Goal: Task Accomplishment & Management: Complete application form

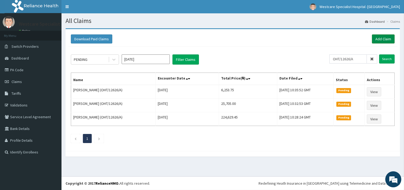
click at [381, 37] on link "Add Claim" at bounding box center [383, 38] width 23 height 9
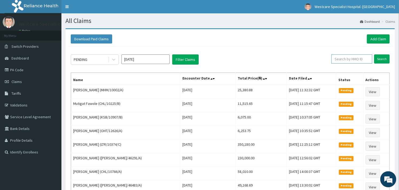
click at [345, 60] on input "text" at bounding box center [352, 59] width 41 height 9
type input "n"
click at [345, 60] on input "NSL/10008/A" at bounding box center [343, 59] width 37 height 9
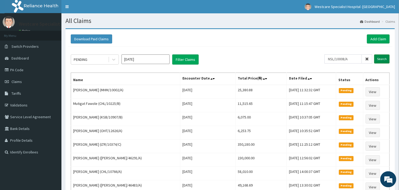
click at [380, 58] on input "Search" at bounding box center [382, 59] width 16 height 9
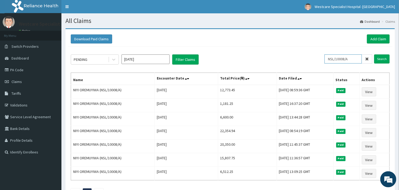
click at [348, 63] on input "NSL/10008/A" at bounding box center [343, 59] width 37 height 9
click at [344, 62] on input "NSL/10008/A" at bounding box center [343, 59] width 37 height 9
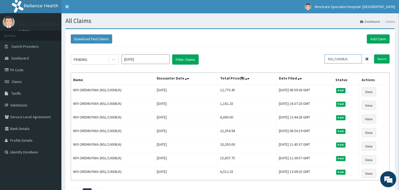
click at [344, 62] on input "NSL/10008/A" at bounding box center [343, 59] width 37 height 9
paste input "OHT/12626"
type input "OHT/12626/A"
click at [376, 60] on input "Search" at bounding box center [382, 59] width 16 height 9
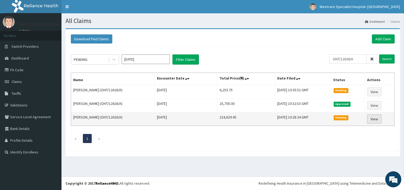
click at [370, 115] on link "View" at bounding box center [374, 119] width 14 height 9
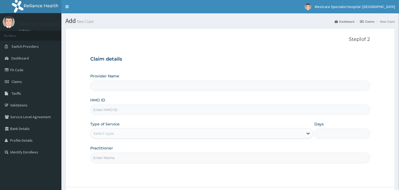
type input "WestCare Specialist Hospital - Ejigbo"
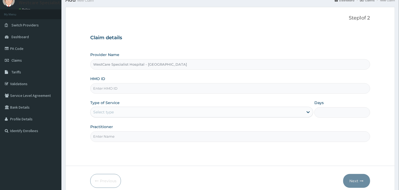
scroll to position [45, 0]
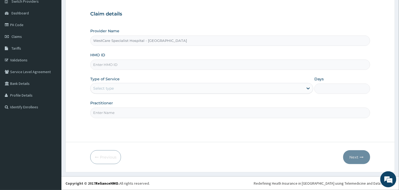
click at [123, 62] on input "HMO ID" at bounding box center [230, 65] width 280 height 10
paste input "NSL/10008/A"
type input "NSL/10008/A"
click at [143, 87] on div "Select type" at bounding box center [197, 88] width 213 height 9
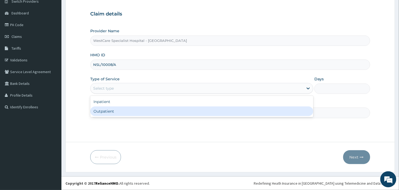
click at [123, 107] on div "Outpatient" at bounding box center [201, 112] width 223 height 10
type input "1"
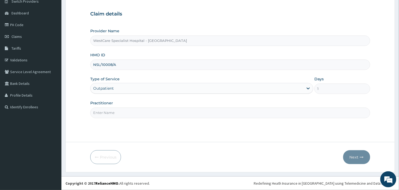
scroll to position [0, 0]
click at [196, 118] on input "Practitioner" at bounding box center [230, 113] width 280 height 10
type input "OBIDEYI"
click at [352, 154] on button "Next" at bounding box center [356, 157] width 27 height 14
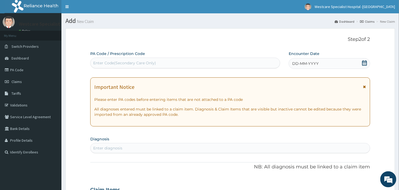
click at [137, 62] on div "Enter Code(Secondary Care Only)" at bounding box center [124, 62] width 63 height 5
paste input "PA/CAFC78"
type input "PA/CAFC78"
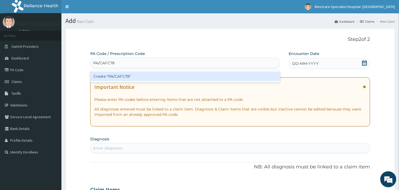
click at [125, 75] on div "Create "PA/CAFC78"" at bounding box center [185, 77] width 190 height 10
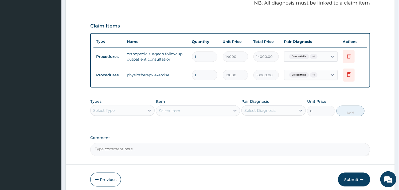
scroll to position [188, 0]
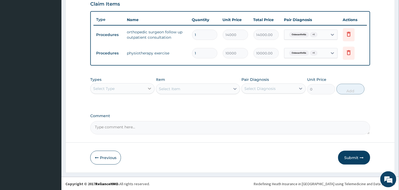
click at [145, 90] on div at bounding box center [150, 89] width 10 height 10
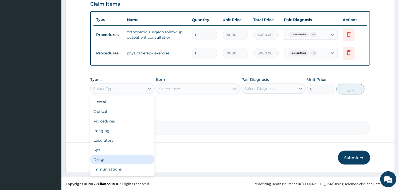
click at [108, 155] on div "Drugs" at bounding box center [122, 160] width 64 height 10
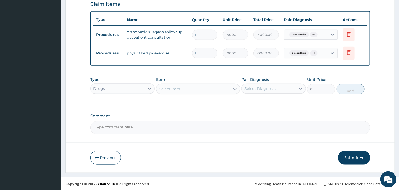
click at [208, 90] on div "Select Item" at bounding box center [193, 89] width 74 height 9
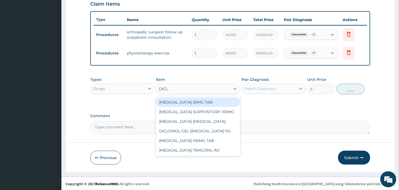
type input "DICLO"
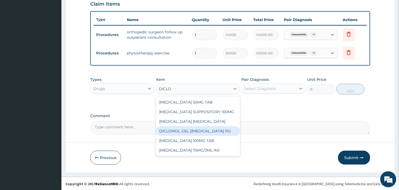
click at [192, 132] on div "DICLOMOL GEL (DICLOFENAC 1%)" at bounding box center [198, 131] width 84 height 10
type input "630"
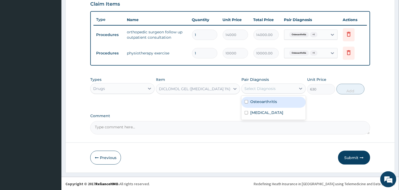
click at [268, 86] on div "Select Diagnosis" at bounding box center [260, 88] width 31 height 5
click at [254, 99] on label "Osteoarthritis" at bounding box center [263, 101] width 27 height 5
checkbox input "true"
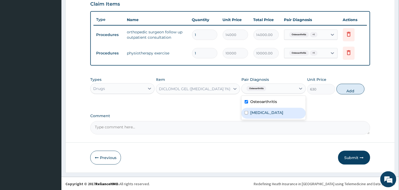
click at [248, 112] on input "checkbox" at bounding box center [246, 112] width 3 height 3
checkbox input "true"
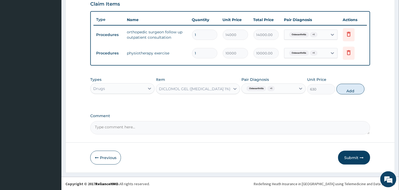
drag, startPoint x: 344, startPoint y: 91, endPoint x: 317, endPoint y: 91, distance: 26.7
click at [345, 91] on button "Add" at bounding box center [351, 89] width 28 height 11
type input "0"
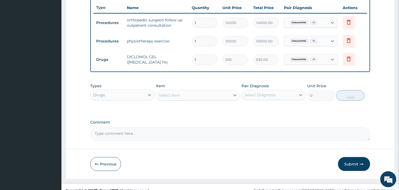
scroll to position [206, 0]
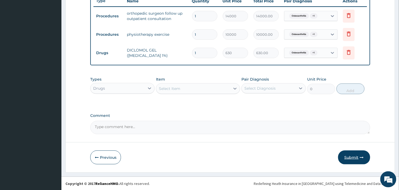
click at [354, 158] on button "Submit" at bounding box center [354, 158] width 32 height 14
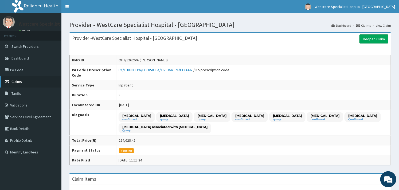
click at [19, 80] on span "Claims" at bounding box center [16, 81] width 10 height 5
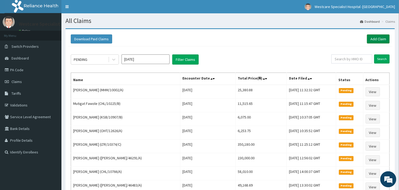
click at [376, 40] on link "Add Claim" at bounding box center [378, 38] width 23 height 9
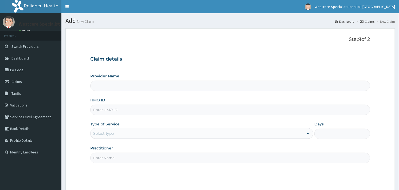
type input "WestCare Specialist Hospital - [GEOGRAPHIC_DATA]"
click at [140, 111] on input "HMO ID" at bounding box center [230, 110] width 280 height 10
paste input "NSL/10008/A"
type input "NSL/10008/A"
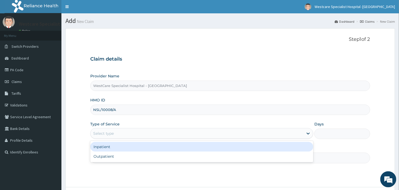
click at [116, 134] on div "Select type" at bounding box center [197, 133] width 213 height 9
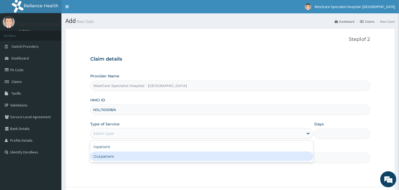
click at [105, 155] on div "Outpatient" at bounding box center [201, 157] width 223 height 10
type input "1"
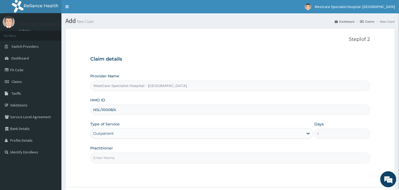
drag, startPoint x: 117, startPoint y: 156, endPoint x: 115, endPoint y: 158, distance: 3.1
click at [117, 156] on input "Practitioner" at bounding box center [230, 158] width 280 height 10
type input "OBIDEYI"
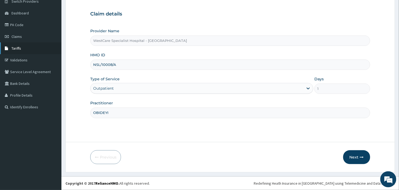
scroll to position [16, 0]
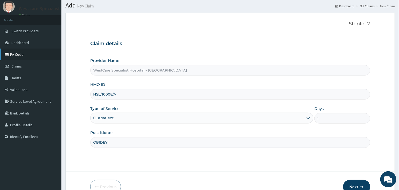
click at [16, 56] on link "PA Code" at bounding box center [30, 55] width 61 height 12
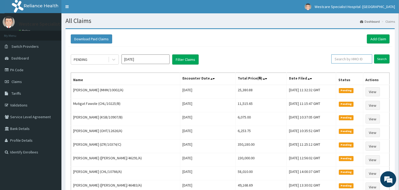
click at [344, 60] on input "text" at bounding box center [352, 59] width 41 height 9
click at [344, 60] on input "CHL/10173/B" at bounding box center [343, 59] width 37 height 9
type input "CHL/10173/B"
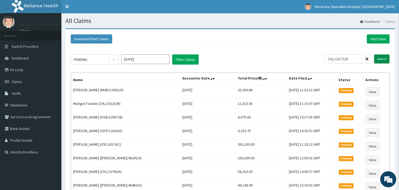
click at [380, 60] on input "Search" at bounding box center [382, 59] width 16 height 9
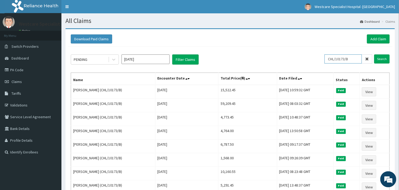
click at [341, 60] on input "CHL/10173/B" at bounding box center [343, 59] width 37 height 9
click at [373, 37] on link "Add Claim" at bounding box center [378, 38] width 23 height 9
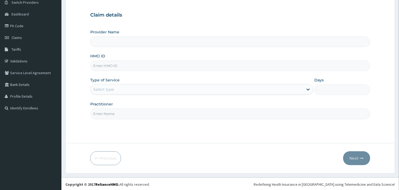
type input "WestCare Specialist Hospital - [GEOGRAPHIC_DATA]"
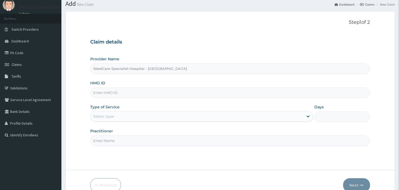
scroll to position [45, 0]
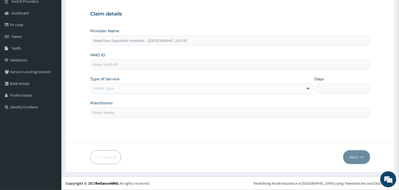
click at [103, 71] on div "Provider Name WestCare Specialist Hospital - Ejigbo HMO ID Type of Service Sele…" at bounding box center [230, 73] width 280 height 90
click at [104, 67] on input "HMO ID" at bounding box center [230, 65] width 280 height 10
paste input "CHL/10173/B"
type input "CHL/10173/B"
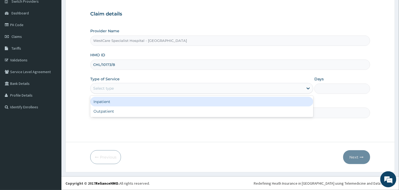
click at [120, 87] on div "Select type" at bounding box center [197, 88] width 213 height 9
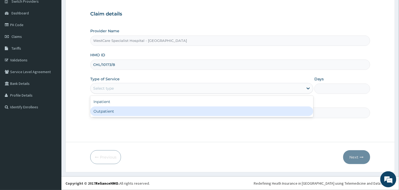
click at [111, 109] on div "Outpatient" at bounding box center [201, 112] width 223 height 10
type input "1"
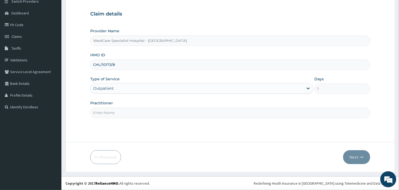
click at [150, 114] on input "Practitioner" at bounding box center [230, 113] width 280 height 10
type input "OBIDEYI"
click at [354, 155] on button "Next" at bounding box center [356, 157] width 27 height 14
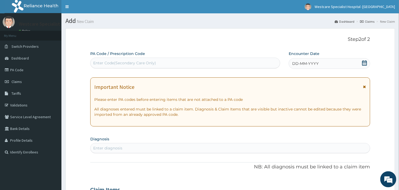
click at [137, 60] on div "Enter Code(Secondary Care Only)" at bounding box center [185, 63] width 189 height 9
paste input "PA/CB71FA"
type input "PA/CB71FA"
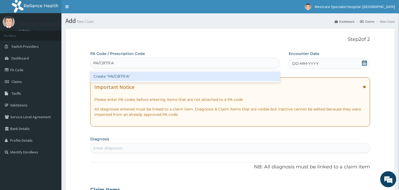
click at [127, 74] on div "Create "PA/CB71FA"" at bounding box center [185, 77] width 190 height 10
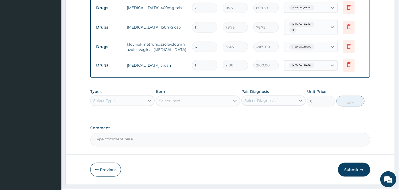
scroll to position [225, 0]
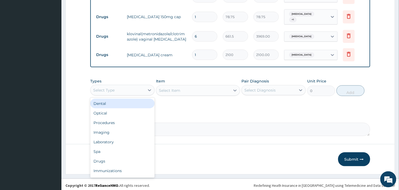
click at [141, 90] on div "Select Type" at bounding box center [118, 90] width 54 height 9
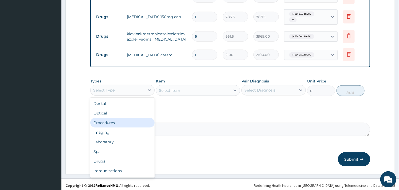
click at [122, 119] on div "Procedures" at bounding box center [122, 123] width 64 height 10
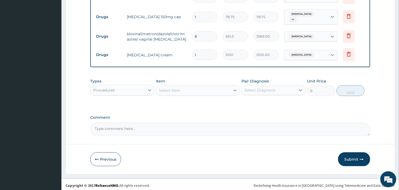
click at [189, 89] on div "Select Item" at bounding box center [193, 90] width 74 height 9
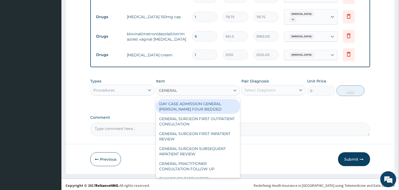
type input "GENERAL P"
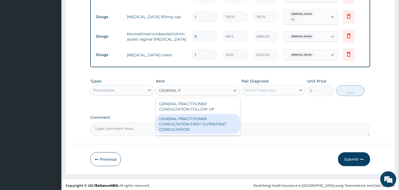
click at [185, 122] on div "GENERAL PRACTITIONER CONSULTATION FIRST OUTPATIENT CONSULTATION" at bounding box center [198, 124] width 84 height 20
type input "3000"
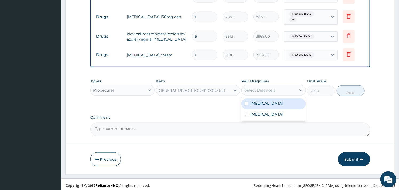
click at [260, 91] on div "Select Diagnosis" at bounding box center [269, 90] width 54 height 9
click at [256, 101] on label "[MEDICAL_DATA]" at bounding box center [266, 103] width 33 height 5
checkbox input "true"
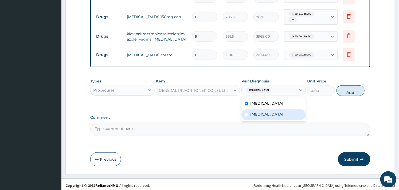
click at [253, 110] on div "[MEDICAL_DATA]" at bounding box center [274, 115] width 64 height 11
checkbox input "true"
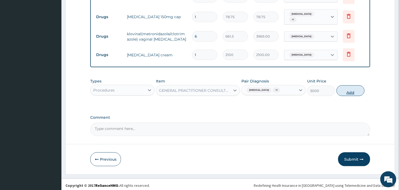
click at [346, 88] on button "Add" at bounding box center [351, 91] width 28 height 11
type input "0"
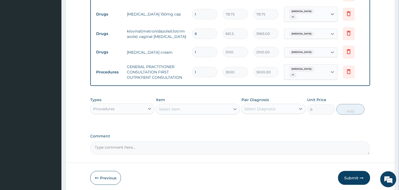
scroll to position [246, 0]
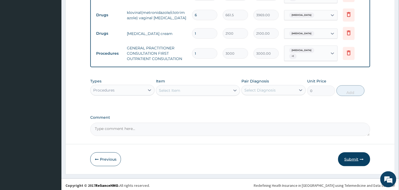
click at [348, 154] on button "Submit" at bounding box center [354, 160] width 32 height 14
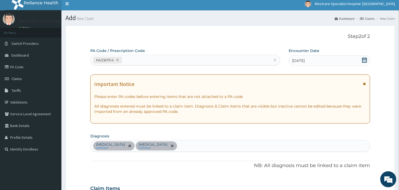
scroll to position [0, 0]
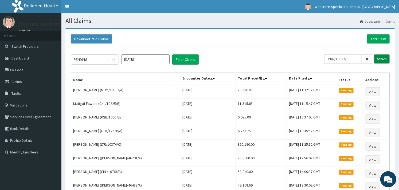
type input "PRN/10052/C"
click at [377, 60] on input "Search" at bounding box center [382, 59] width 16 height 9
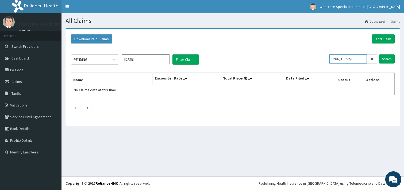
click at [338, 61] on input "PRN/10052/C" at bounding box center [347, 59] width 37 height 9
click at [384, 38] on link "Add Claim" at bounding box center [383, 38] width 23 height 9
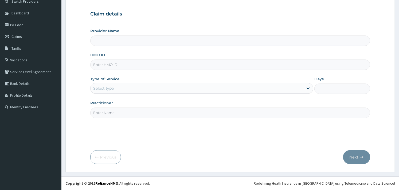
type input "WestCare Specialist Hospital - [GEOGRAPHIC_DATA]"
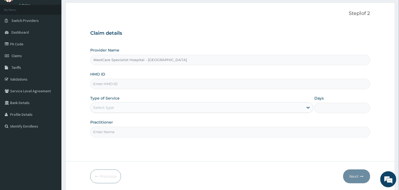
scroll to position [16, 0]
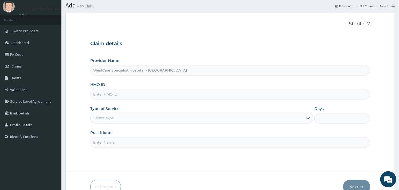
click at [116, 92] on input "HMO ID" at bounding box center [230, 94] width 280 height 10
paste input "PRN/10052/C"
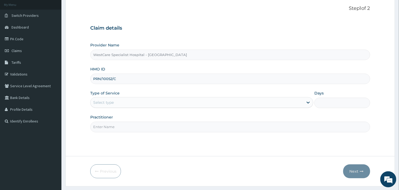
scroll to position [45, 0]
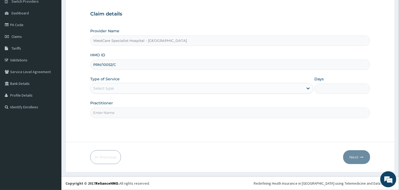
type input "PRN/10052/C"
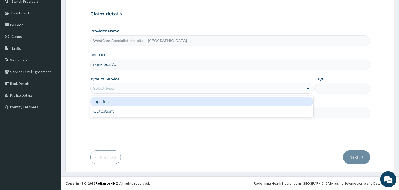
click at [148, 90] on div "Select type" at bounding box center [197, 88] width 213 height 9
click at [137, 103] on div "Inpatient" at bounding box center [201, 102] width 223 height 10
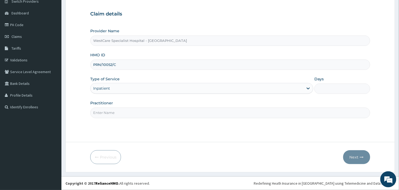
click at [338, 87] on input "Days" at bounding box center [343, 89] width 56 height 10
click at [326, 88] on input "Days" at bounding box center [343, 89] width 56 height 10
type input "2"
click at [202, 111] on input "Practitioner" at bounding box center [230, 113] width 280 height 10
type input "OBIDEYI"
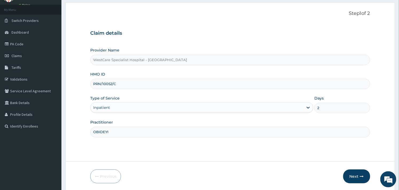
scroll to position [45, 0]
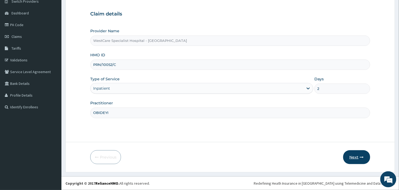
click at [357, 158] on button "Next" at bounding box center [356, 157] width 27 height 14
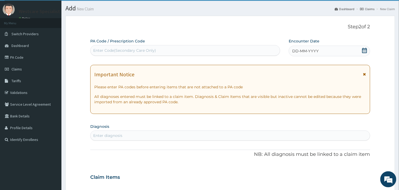
scroll to position [0, 0]
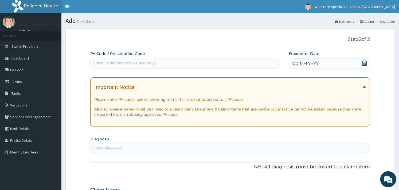
click at [153, 65] on div "Enter Code(Secondary Care Only)" at bounding box center [124, 62] width 63 height 5
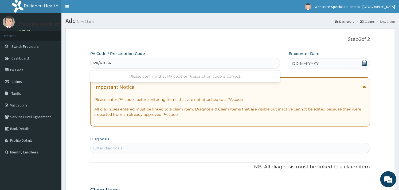
type input "PA/A2854B"
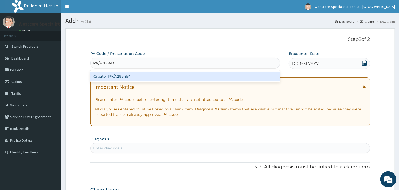
click at [149, 73] on div "Create "PA/A2854B"" at bounding box center [185, 77] width 190 height 10
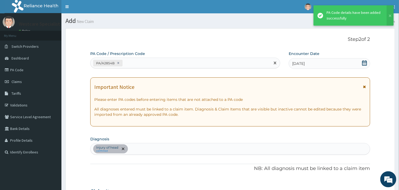
click at [135, 67] on div "PA/A2854B" at bounding box center [181, 63] width 180 height 9
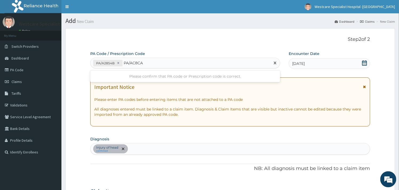
type input "PA/AC8CA5"
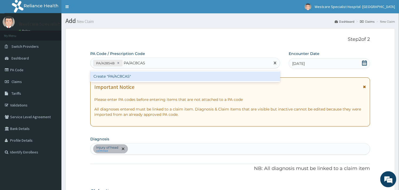
click at [134, 73] on div "Create "PA/AC8CA5"" at bounding box center [185, 77] width 190 height 10
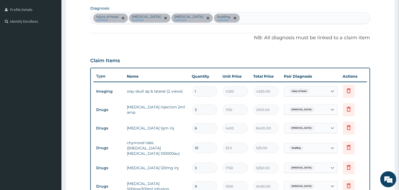
scroll to position [127, 0]
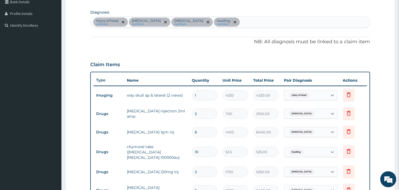
click at [207, 115] on input "3" at bounding box center [204, 114] width 25 height 10
type input "0.00"
type input "6"
type input "4200.00"
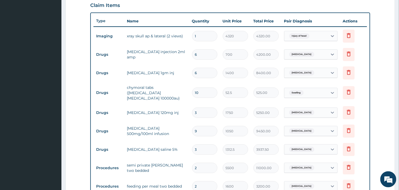
type input "6"
click at [212, 126] on input "9" at bounding box center [204, 131] width 25 height 10
type input "0.00"
type input "6"
type input "6300.00"
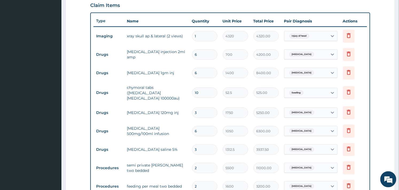
type input "6"
click at [203, 70] on input "6" at bounding box center [204, 73] width 25 height 10
type input "0.00"
type input "4"
type input "5600.00"
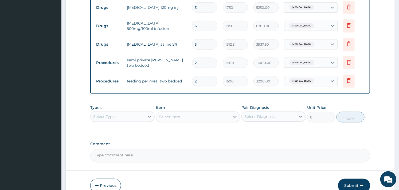
scroll to position [305, 0]
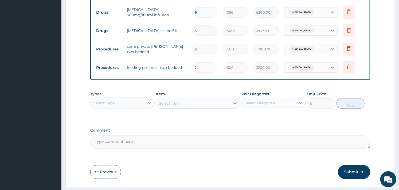
type input "4"
click at [148, 104] on div at bounding box center [150, 103] width 10 height 10
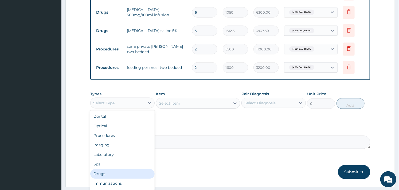
click at [112, 169] on div "Drugs" at bounding box center [122, 174] width 64 height 10
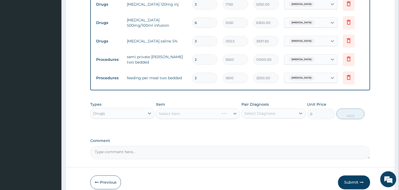
scroll to position [288, 0]
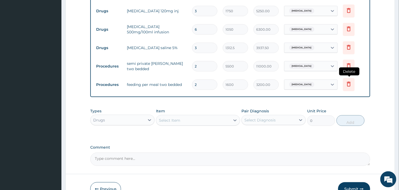
click at [349, 86] on icon at bounding box center [349, 84] width 12 height 13
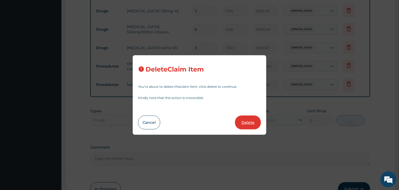
click at [256, 121] on button "Delete" at bounding box center [248, 123] width 26 height 14
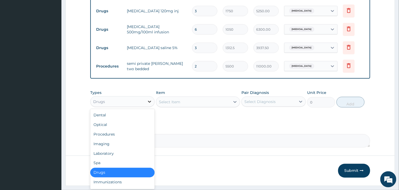
click at [147, 102] on div at bounding box center [150, 102] width 10 height 10
click at [120, 135] on div "Procedures" at bounding box center [122, 135] width 64 height 10
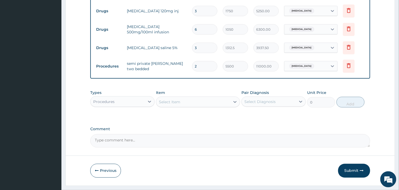
click at [174, 99] on div "Select Item" at bounding box center [169, 101] width 21 height 5
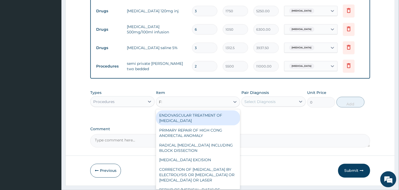
type input "FEED"
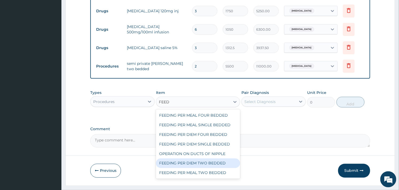
click at [209, 161] on div "FEEDING PER DIEM TWO BEDDED" at bounding box center [198, 164] width 84 height 10
type input "5000"
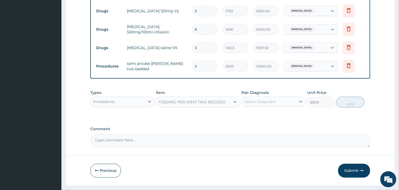
click at [267, 99] on div "Select Diagnosis" at bounding box center [260, 101] width 31 height 5
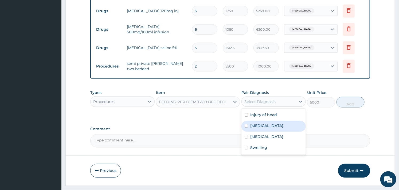
click at [252, 123] on label "Malaria" at bounding box center [266, 125] width 33 height 5
checkbox input "true"
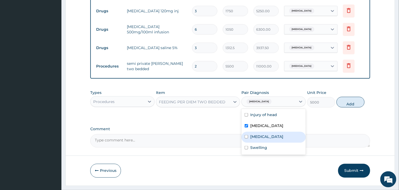
click at [247, 135] on input "checkbox" at bounding box center [246, 136] width 3 height 3
checkbox input "true"
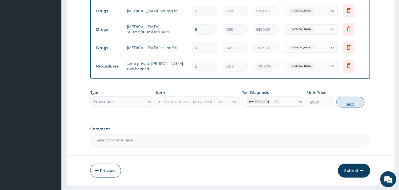
click at [342, 99] on button "Add" at bounding box center [351, 102] width 28 height 11
type input "0"
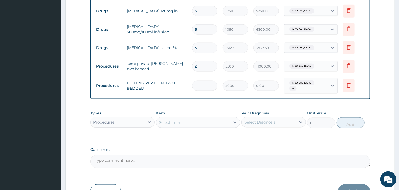
type input "0.00"
type input "2"
type input "10000.00"
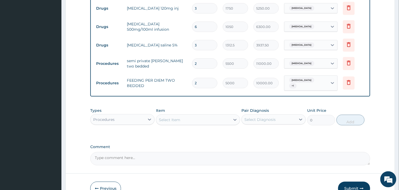
scroll to position [318, 0]
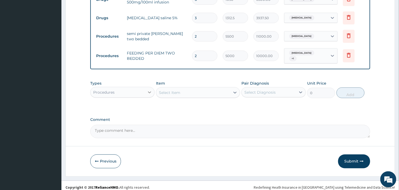
type input "2"
click at [150, 90] on icon at bounding box center [149, 92] width 5 height 5
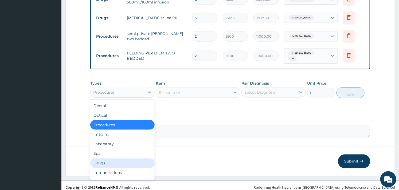
click at [108, 159] on div "Drugs" at bounding box center [122, 164] width 64 height 10
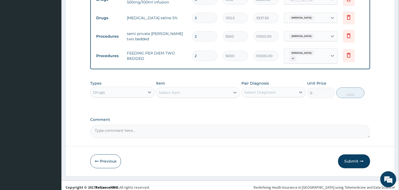
click at [192, 88] on div "Select Item" at bounding box center [193, 92] width 74 height 9
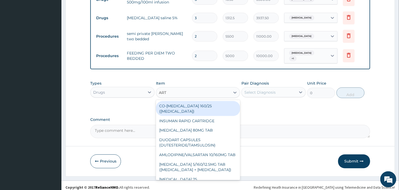
type input "ARTE"
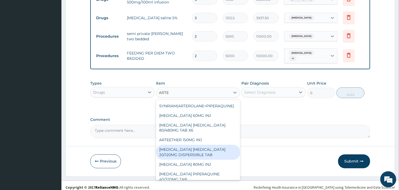
click at [203, 147] on div "ARTEMETHER LUMEFANTRINE 20/120MG DISPERSIBLE TAB" at bounding box center [198, 152] width 84 height 15
type input "84"
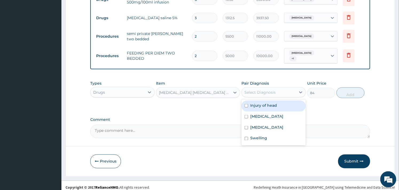
click at [284, 89] on div "Select Diagnosis" at bounding box center [269, 92] width 54 height 9
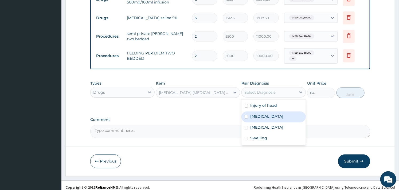
click at [267, 113] on div "Malaria" at bounding box center [274, 117] width 64 height 11
checkbox input "true"
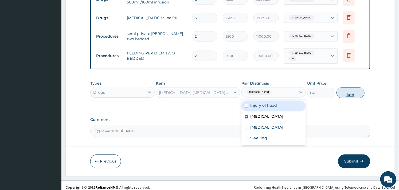
click at [348, 88] on button "Add" at bounding box center [351, 93] width 28 height 11
type input "0"
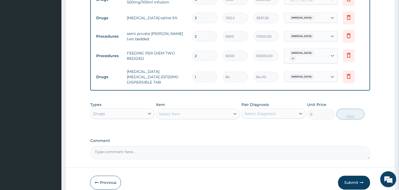
type input "0.00"
type input "2"
type input "168.00"
type input "24"
type input "2016.00"
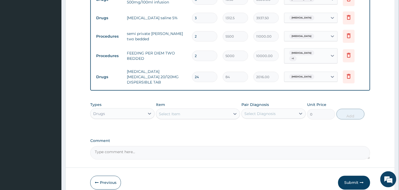
type input "24"
click at [205, 110] on div "Select Item" at bounding box center [193, 114] width 74 height 9
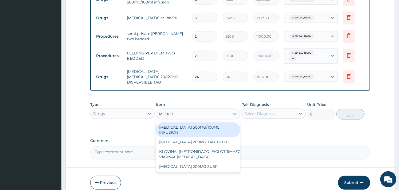
type input "METRON"
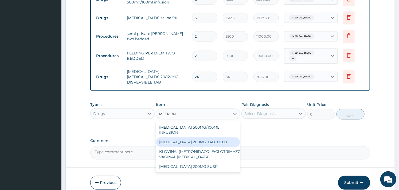
click at [211, 138] on div "METRONIDAZOLE 200MG TAB X1000" at bounding box center [198, 143] width 84 height 10
type input "52.5"
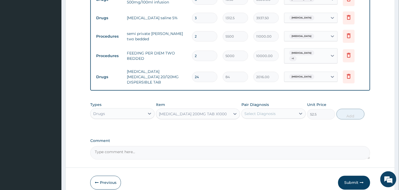
click at [282, 110] on div "Select Diagnosis" at bounding box center [269, 114] width 54 height 9
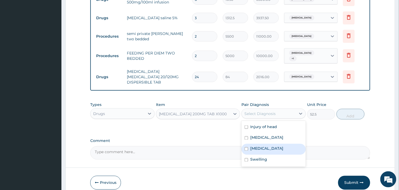
click at [254, 146] on label "Sepsis" at bounding box center [266, 148] width 33 height 5
checkbox input "true"
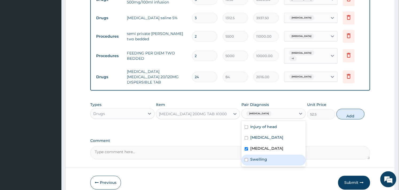
click at [252, 157] on label "Swelling" at bounding box center [258, 159] width 17 height 5
checkbox input "true"
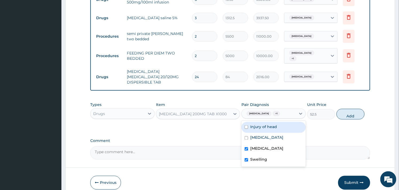
click at [254, 124] on label "Injury of head" at bounding box center [263, 126] width 27 height 5
checkbox input "true"
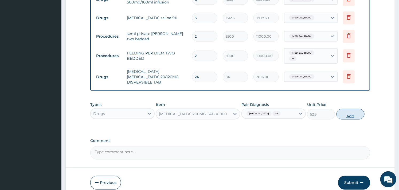
click at [354, 109] on button "Add" at bounding box center [351, 114] width 28 height 11
type input "0"
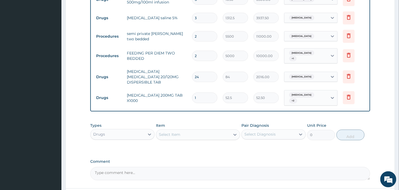
type input "15"
type input "787.50"
type input "1"
type input "52.50"
type input "0.00"
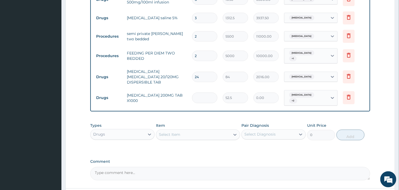
type input "3"
type input "157.50"
type input "30"
type input "1575.00"
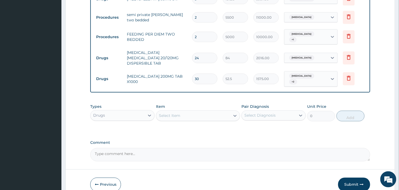
scroll to position [355, 0]
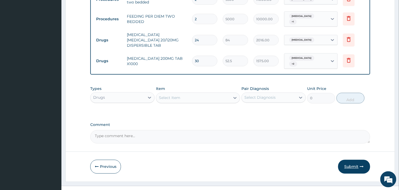
type input "30"
click at [351, 160] on button "Submit" at bounding box center [354, 167] width 32 height 14
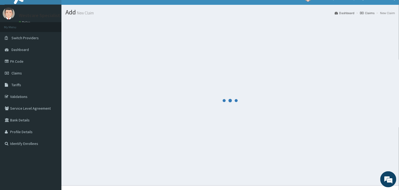
scroll to position [0, 0]
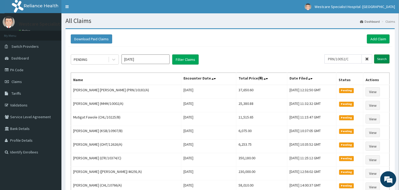
type input "PRN/10052/C"
click at [377, 56] on input "Search" at bounding box center [382, 59] width 16 height 9
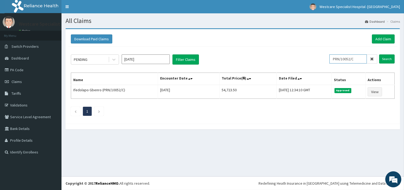
click at [341, 57] on input "PRN/10052/C" at bounding box center [347, 59] width 37 height 9
click at [376, 38] on link "Add Claim" at bounding box center [383, 38] width 23 height 9
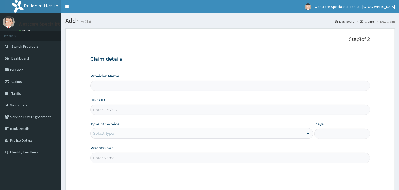
type input "WestCare Specialist Hospital - [GEOGRAPHIC_DATA]"
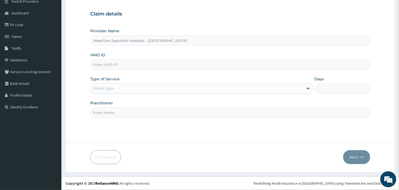
click at [115, 67] on input "HMO ID" at bounding box center [230, 65] width 280 height 10
paste input "CHL/11473/C"
type input "CHL/11473/C"
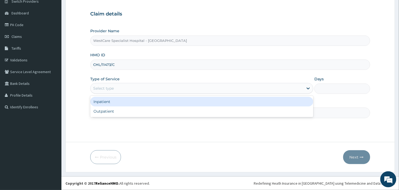
click at [109, 84] on div "Select type" at bounding box center [197, 88] width 213 height 9
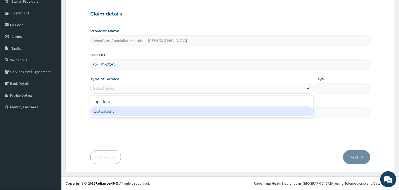
click at [106, 107] on div "Outpatient" at bounding box center [201, 112] width 223 height 10
type input "1"
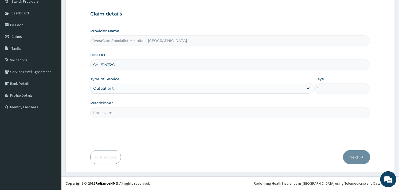
click at [199, 111] on input "Practitioner" at bounding box center [230, 113] width 280 height 10
type input "OBIDEYI"
click at [357, 157] on button "Next" at bounding box center [356, 157] width 27 height 14
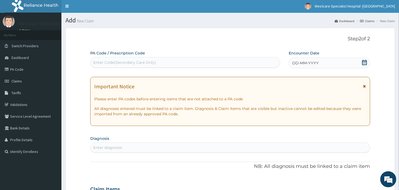
scroll to position [0, 0]
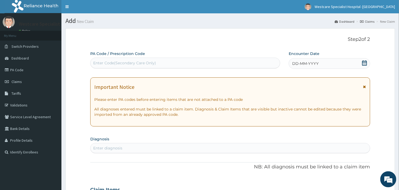
click at [363, 62] on icon at bounding box center [364, 62] width 5 height 5
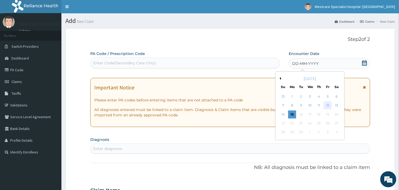
click at [326, 103] on div "12" at bounding box center [328, 106] width 8 height 8
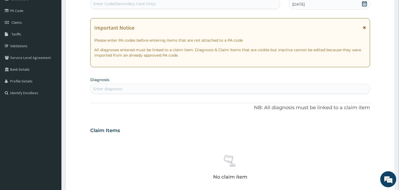
scroll to position [89, 0]
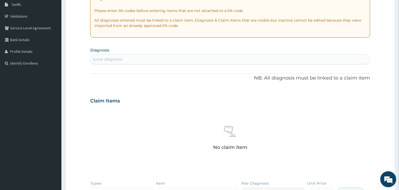
click at [170, 62] on div "Enter diagnosis" at bounding box center [230, 59] width 279 height 9
type input "MALARIA"
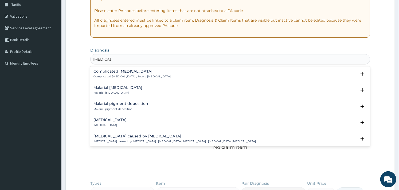
scroll to position [237, 0]
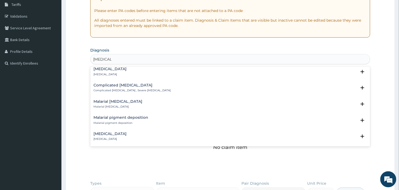
click at [114, 84] on div "Complicated malaria Complicated malaria , Severe malaria" at bounding box center [132, 87] width 77 height 9
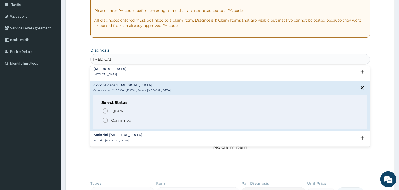
click at [103, 119] on icon "status option filled" at bounding box center [105, 120] width 6 height 6
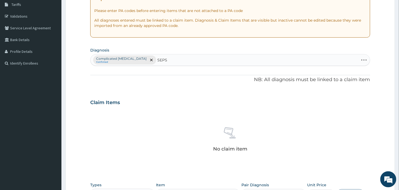
type input "SEPSI"
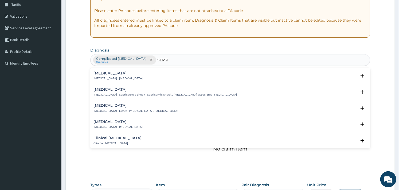
click at [102, 76] on div "Sepsis Systemic infection , Sepsis" at bounding box center [118, 75] width 49 height 9
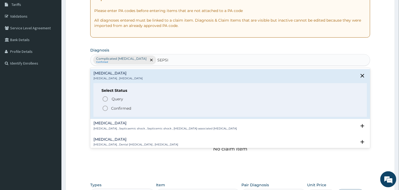
click at [103, 106] on icon "status option filled" at bounding box center [105, 108] width 6 height 6
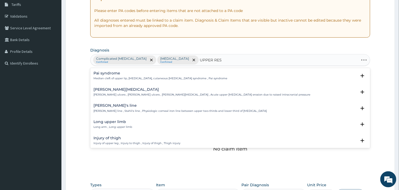
type input "UPPER RESP"
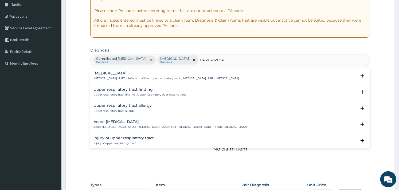
click at [129, 77] on p "Upper respiratory infection , URTI - Infection of the upper respiratory tract ,…" at bounding box center [167, 79] width 146 height 4
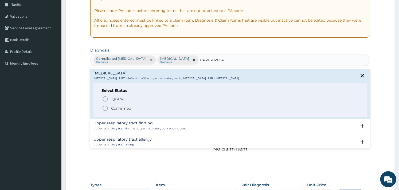
click at [106, 107] on icon "status option filled" at bounding box center [105, 108] width 6 height 6
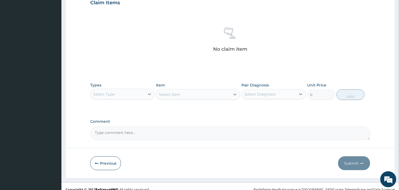
scroll to position [195, 0]
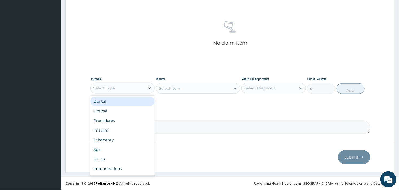
click at [150, 88] on icon at bounding box center [149, 88] width 3 height 2
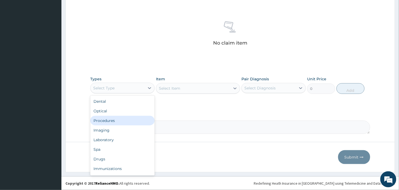
click at [114, 118] on div "Procedures" at bounding box center [122, 121] width 64 height 10
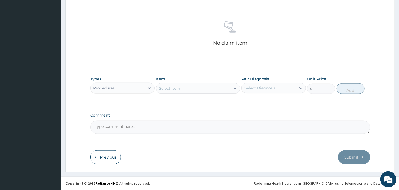
click at [197, 89] on div "Select Item" at bounding box center [193, 88] width 74 height 9
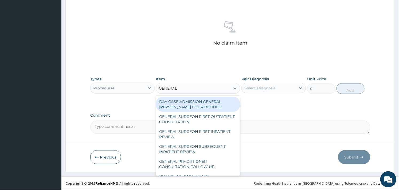
type input "GENERAL P"
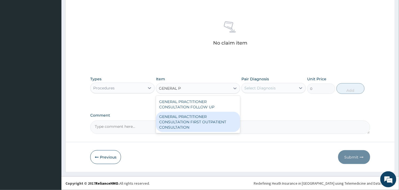
click at [192, 117] on div "GENERAL PRACTITIONER CONSULTATION FIRST OUTPATIENT CONSULTATION" at bounding box center [198, 122] width 84 height 20
type input "3000"
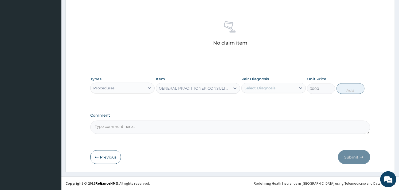
click at [262, 91] on div "Select Diagnosis" at bounding box center [260, 88] width 31 height 5
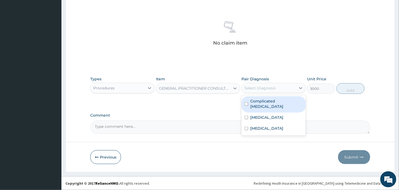
click at [255, 98] on div "Complicated malaria" at bounding box center [274, 104] width 64 height 16
checkbox input "true"
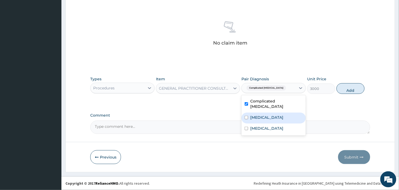
click at [253, 115] on label "[MEDICAL_DATA]" at bounding box center [266, 117] width 33 height 5
checkbox input "true"
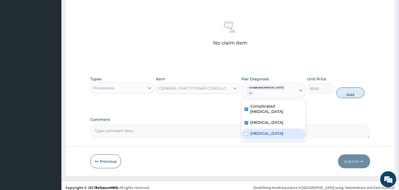
click at [252, 131] on label "Upper respiratory infection" at bounding box center [266, 133] width 33 height 5
checkbox input "true"
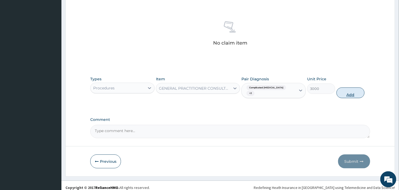
click at [342, 88] on button "Add" at bounding box center [351, 93] width 28 height 11
type input "0"
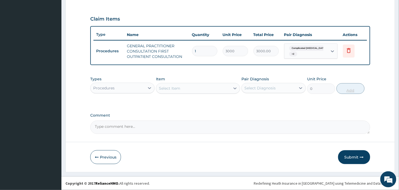
scroll to position [172, 0]
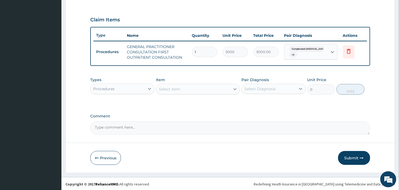
click at [144, 87] on div "Procedures" at bounding box center [118, 89] width 54 height 9
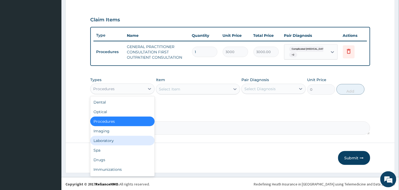
click at [113, 140] on div "Laboratory" at bounding box center [122, 141] width 64 height 10
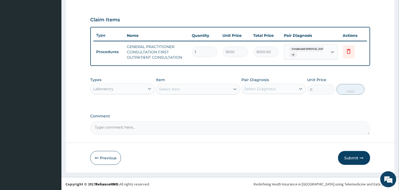
click at [187, 89] on div "Select Item" at bounding box center [193, 89] width 74 height 9
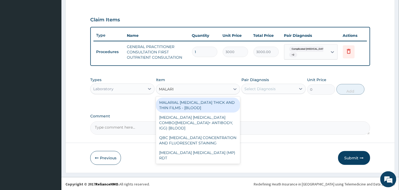
type input "MALARIA"
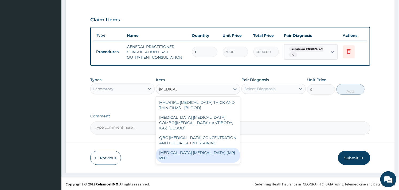
click at [200, 148] on div "MALARIA PARASITE (MP) RDT" at bounding box center [198, 155] width 84 height 15
type input "1500"
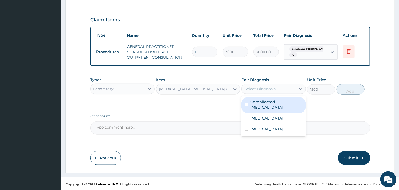
click at [265, 89] on div "Select Diagnosis" at bounding box center [260, 88] width 31 height 5
click at [254, 103] on label "Complicated malaria" at bounding box center [276, 104] width 52 height 11
checkbox input "true"
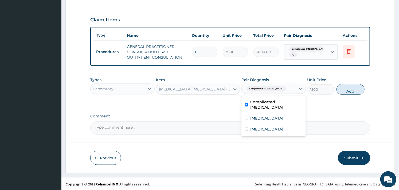
click at [348, 88] on button "Add" at bounding box center [351, 89] width 28 height 11
type input "0"
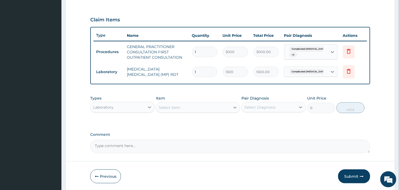
click at [190, 111] on div "Select Item" at bounding box center [198, 107] width 84 height 11
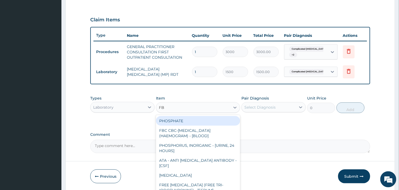
type input "FBC"
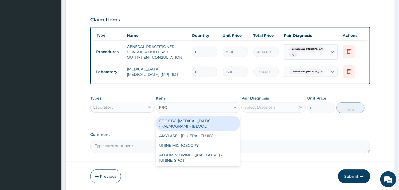
click at [185, 120] on div "FBC CBC-[MEDICAL_DATA] (HAEMOGRAM) - [BLOOD]" at bounding box center [198, 123] width 84 height 15
type input "3000"
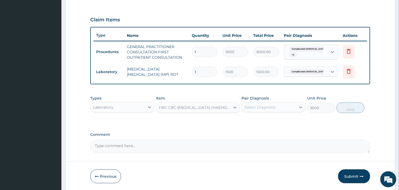
click at [270, 106] on div "Select Diagnosis" at bounding box center [260, 107] width 31 height 5
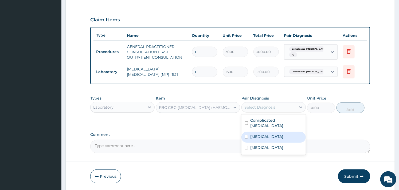
click at [253, 134] on label "[MEDICAL_DATA]" at bounding box center [266, 136] width 33 height 5
checkbox input "true"
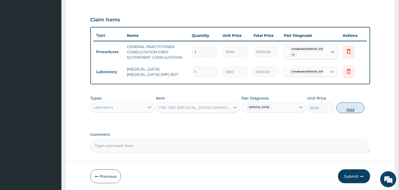
click at [346, 106] on button "Add" at bounding box center [351, 108] width 28 height 11
type input "0"
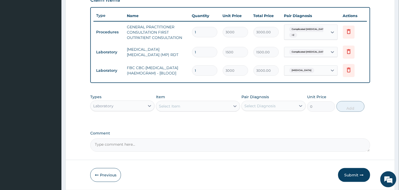
scroll to position [212, 0]
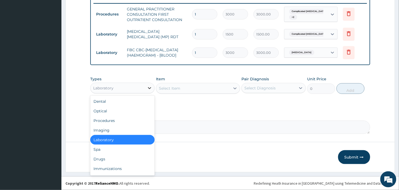
click at [145, 89] on div at bounding box center [150, 88] width 10 height 10
click at [108, 158] on div "Drugs" at bounding box center [122, 159] width 64 height 10
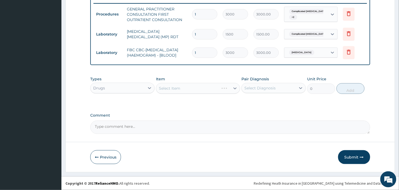
scroll to position [182, 0]
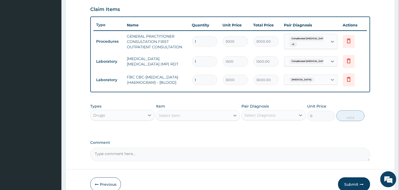
click at [175, 116] on div "Select Item" at bounding box center [169, 115] width 21 height 5
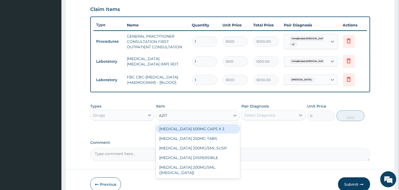
type input "AZITH"
click at [186, 134] on div "AZITHROMYCIN 500MG CAPS X 3" at bounding box center [198, 129] width 84 height 10
type input "341.25"
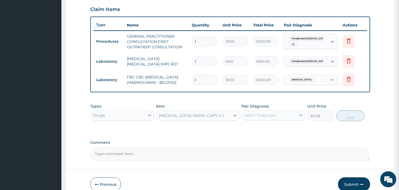
click at [254, 118] on div "Select Diagnosis" at bounding box center [260, 115] width 31 height 5
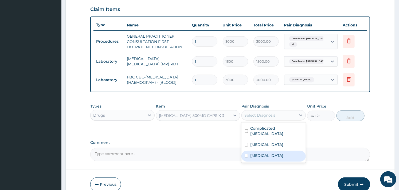
click at [247, 154] on input "checkbox" at bounding box center [246, 155] width 3 height 3
checkbox input "true"
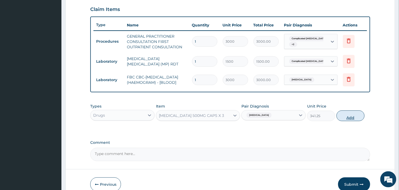
click at [351, 119] on button "Add" at bounding box center [351, 116] width 28 height 11
type input "0"
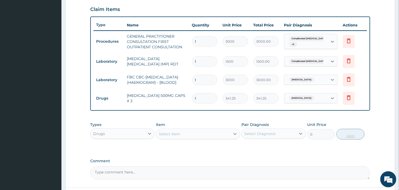
type input "0.00"
type input "3"
type input "1023.75"
type input "3"
click at [180, 137] on div "Select Item" at bounding box center [169, 133] width 21 height 5
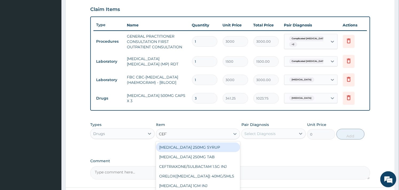
type input "CEFTR"
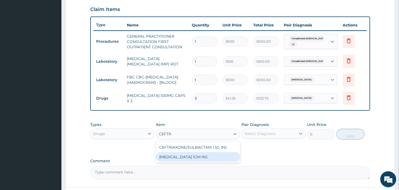
click at [182, 154] on div "CEFTRIAXONE 1GM INJ" at bounding box center [198, 157] width 84 height 10
type input "1400"
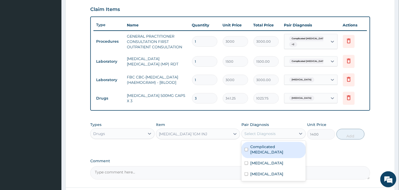
click at [265, 135] on div "Select Diagnosis" at bounding box center [260, 133] width 31 height 5
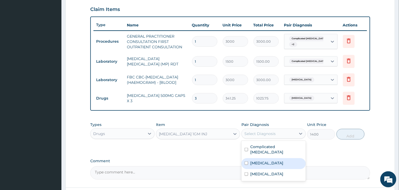
click at [251, 158] on div "Sepsis" at bounding box center [274, 163] width 64 height 11
checkbox input "true"
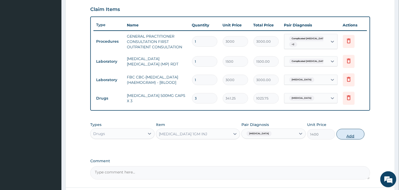
click at [348, 133] on button "Add" at bounding box center [351, 134] width 28 height 11
type input "0"
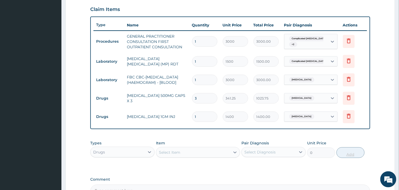
type input "0.00"
type input "2"
type input "2800.00"
type input "2"
click at [178, 153] on div "Select Item" at bounding box center [169, 152] width 21 height 5
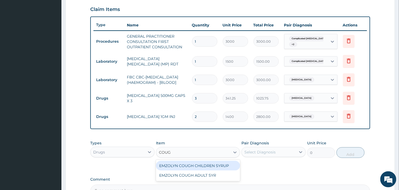
type input "COUGH"
click at [182, 165] on div "EMZOLYN COUGH CHILDREN SYRUP" at bounding box center [198, 166] width 84 height 10
type input "525"
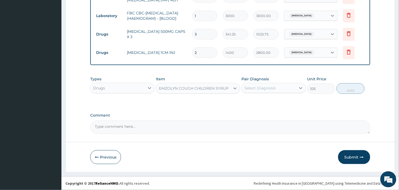
scroll to position [249, 0]
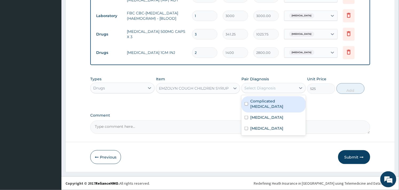
click at [271, 89] on div "Select Diagnosis" at bounding box center [260, 88] width 31 height 5
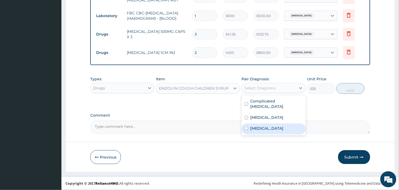
click at [246, 127] on input "checkbox" at bounding box center [246, 128] width 3 height 3
checkbox input "true"
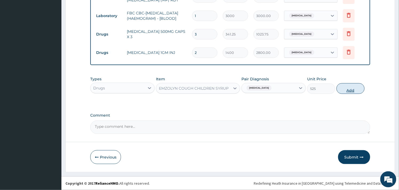
click at [347, 87] on button "Add" at bounding box center [351, 88] width 28 height 11
type input "0"
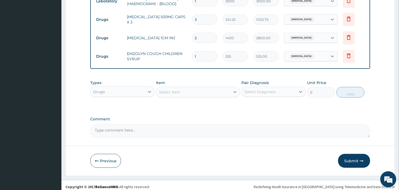
scroll to position [268, 0]
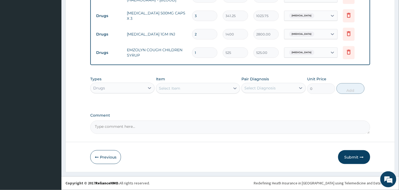
click at [166, 90] on div "Select Item" at bounding box center [169, 88] width 21 height 5
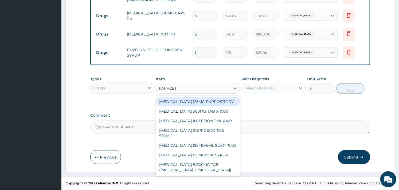
type input "PARACETA"
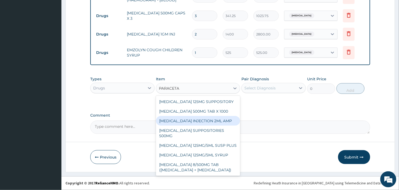
click at [195, 123] on div "PARACETAMOL INJECTION 2ML AMP" at bounding box center [198, 121] width 84 height 10
type input "700"
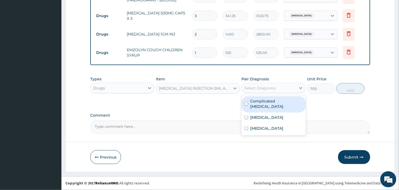
click at [284, 84] on div "Select Diagnosis" at bounding box center [269, 88] width 54 height 9
click at [258, 100] on label "Complicated malaria" at bounding box center [276, 104] width 52 height 11
checkbox input "true"
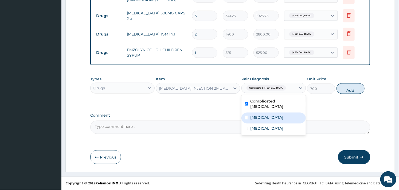
click at [251, 117] on div "Sepsis" at bounding box center [274, 118] width 64 height 11
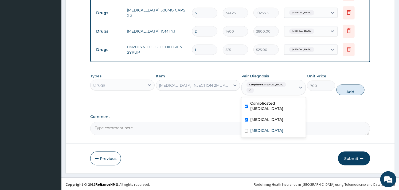
checkbox input "true"
click at [346, 89] on button "Add" at bounding box center [351, 90] width 28 height 11
type input "0"
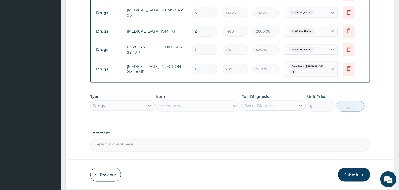
click at [166, 105] on div "Select Item" at bounding box center [193, 106] width 74 height 9
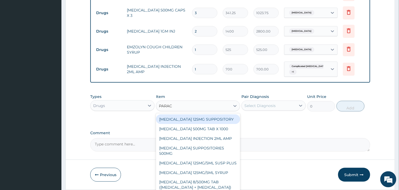
type input "PARACE"
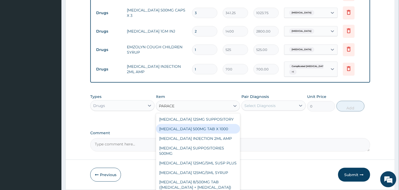
click at [197, 130] on div "PARACETAMOL 500MG TAB X 1000" at bounding box center [198, 129] width 84 height 10
type input "11.02499961853027"
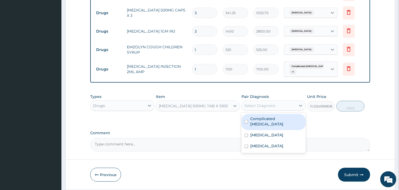
click at [247, 109] on div "Select Diagnosis" at bounding box center [260, 105] width 31 height 5
click at [251, 122] on label "Complicated malaria" at bounding box center [276, 121] width 52 height 11
checkbox input "true"
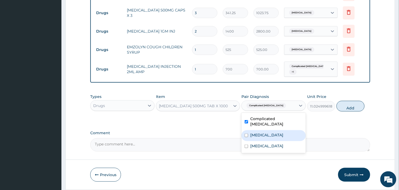
click at [253, 133] on label "Sepsis" at bounding box center [266, 135] width 33 height 5
checkbox input "true"
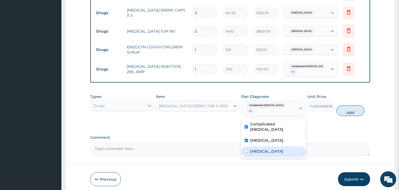
click at [251, 149] on label "Upper respiratory infection" at bounding box center [266, 151] width 33 height 5
checkbox input "true"
click at [349, 110] on button "Add" at bounding box center [351, 111] width 28 height 11
type input "0"
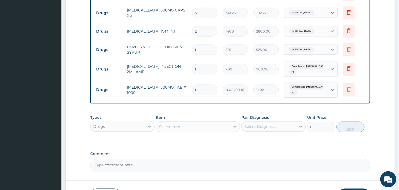
type input "0.00"
type input "9"
type input "99.22"
type input "9"
click at [200, 128] on div "Select Item" at bounding box center [193, 127] width 74 height 9
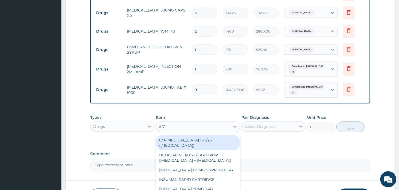
type input "ARTE"
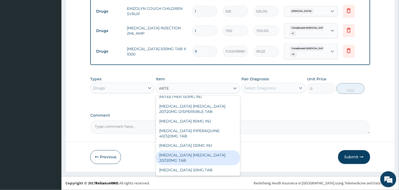
scroll to position [309, 0]
click at [199, 160] on div "ARTEMETHER LUMEFANTRINE 20/120MG TAB" at bounding box center [198, 158] width 84 height 15
type input "84"
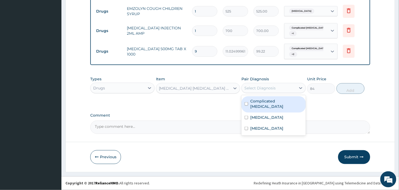
click at [268, 90] on div "Select Diagnosis" at bounding box center [260, 88] width 31 height 5
click at [258, 101] on label "Complicated malaria" at bounding box center [276, 104] width 52 height 11
checkbox input "true"
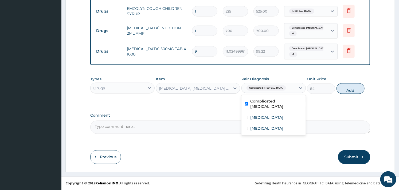
click at [350, 85] on button "Add" at bounding box center [351, 88] width 28 height 11
type input "0"
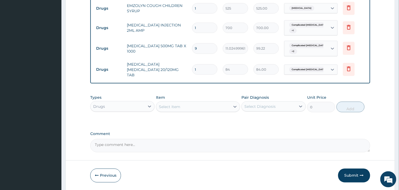
type input "18"
type input "1512.00"
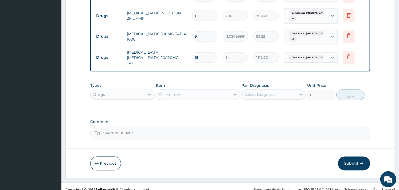
scroll to position [328, 0]
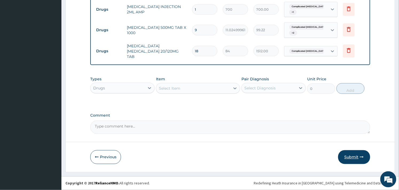
type input "18"
click at [348, 151] on button "Submit" at bounding box center [354, 157] width 32 height 14
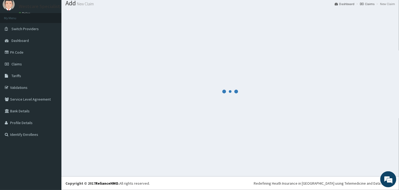
scroll to position [17, 0]
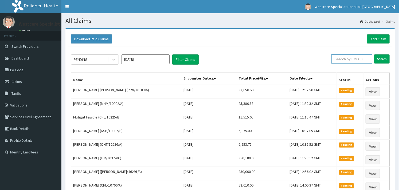
click at [348, 57] on input "text" at bounding box center [352, 59] width 41 height 9
paste input "PRN/10052/C"
type input "PRN/10052/C"
click at [379, 56] on input "Search" at bounding box center [382, 59] width 16 height 9
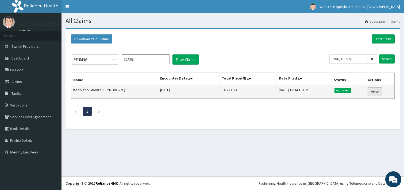
click at [370, 89] on link "View" at bounding box center [374, 91] width 14 height 9
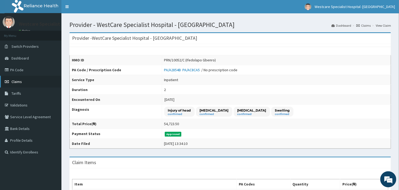
click at [21, 79] on link "Claims" at bounding box center [30, 82] width 61 height 12
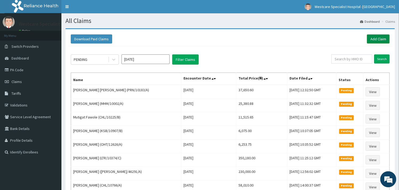
click at [380, 36] on link "Add Claim" at bounding box center [378, 38] width 23 height 9
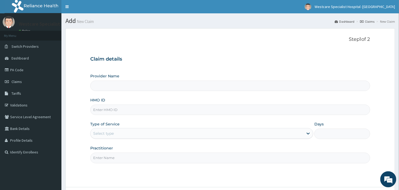
type input "WestCare Specialist Hospital - [GEOGRAPHIC_DATA]"
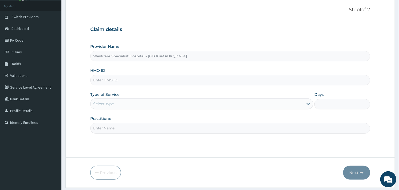
click at [125, 79] on input "HMO ID" at bounding box center [230, 80] width 280 height 10
paste input "PRN/10052/C"
type input "PRN/10052/C"
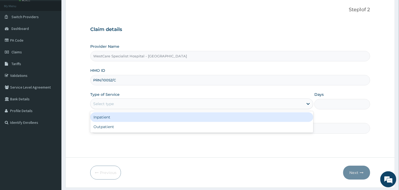
click at [219, 100] on div "Select type" at bounding box center [197, 104] width 213 height 9
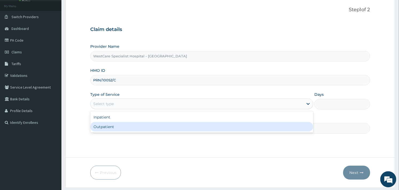
click at [179, 123] on div "Outpatient" at bounding box center [201, 127] width 223 height 10
type input "1"
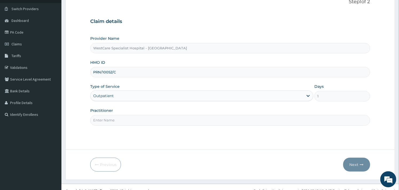
scroll to position [45, 0]
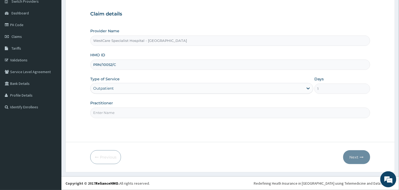
click at [177, 117] on input "Practitioner" at bounding box center [230, 113] width 280 height 10
type input "OBIDEYI"
click at [351, 161] on button "Next" at bounding box center [356, 157] width 27 height 14
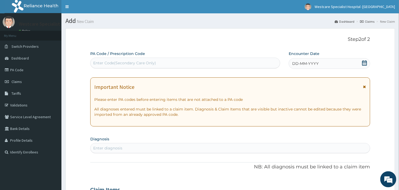
click at [366, 61] on icon at bounding box center [364, 62] width 5 height 5
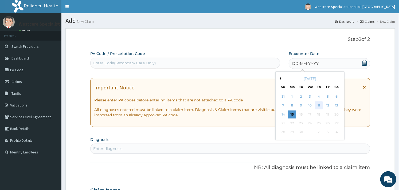
click at [321, 104] on div "11" at bounding box center [319, 106] width 8 height 8
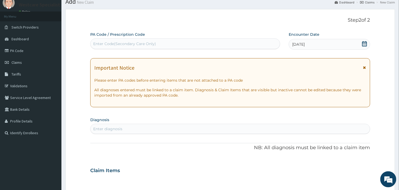
scroll to position [30, 0]
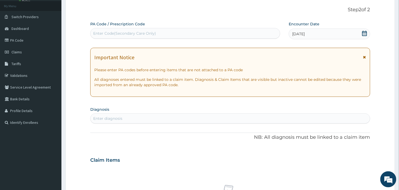
click at [179, 121] on div "Enter diagnosis" at bounding box center [230, 118] width 279 height 9
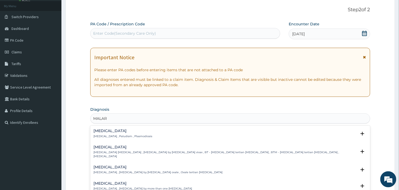
type input "MALARI"
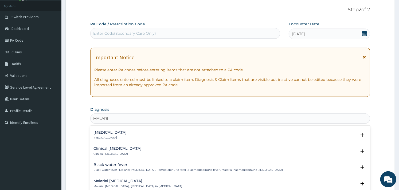
scroll to position [208, 0]
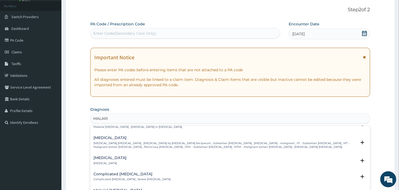
click at [117, 172] on h4 "Complicated malaria" at bounding box center [132, 174] width 77 height 4
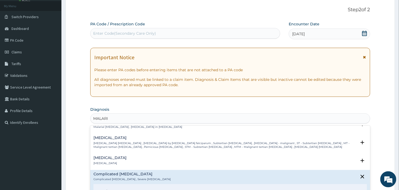
scroll to position [267, 0]
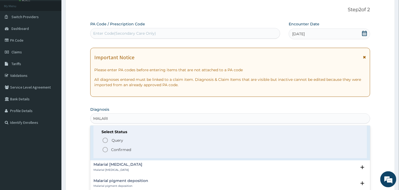
click at [106, 148] on circle "status option filled" at bounding box center [105, 150] width 5 height 5
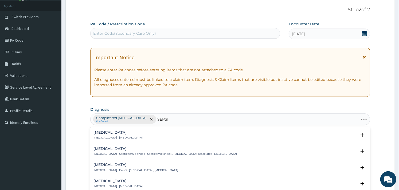
type input "SEPSIS"
click at [100, 137] on p "Systemic infection , Sepsis" at bounding box center [118, 138] width 49 height 4
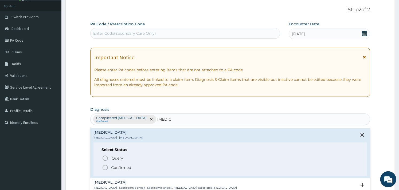
click at [105, 167] on icon "status option filled" at bounding box center [105, 168] width 6 height 6
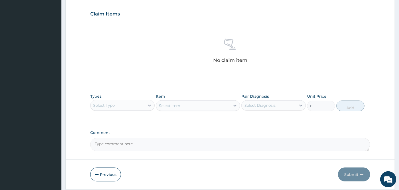
scroll to position [178, 0]
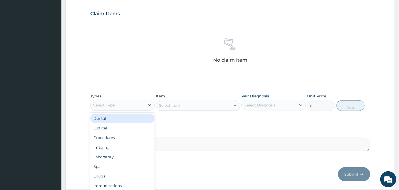
click at [149, 109] on div at bounding box center [150, 105] width 10 height 10
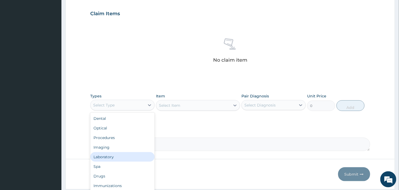
click at [116, 155] on div "Laboratory" at bounding box center [122, 157] width 64 height 10
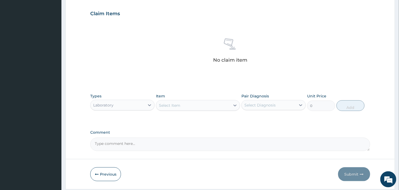
click at [220, 110] on div "Select Item" at bounding box center [198, 105] width 84 height 11
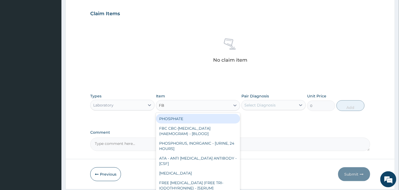
type input "FBC"
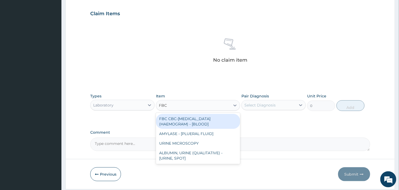
click at [202, 125] on div "FBC CBC-COMPLETE BLOOD COUNT (HAEMOGRAM) - [BLOOD]" at bounding box center [198, 121] width 84 height 15
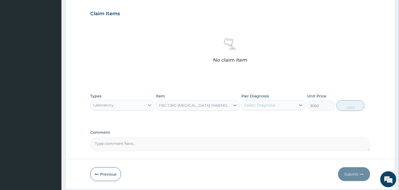
type input "3000"
click at [266, 105] on div "Select Diagnosis" at bounding box center [260, 105] width 31 height 5
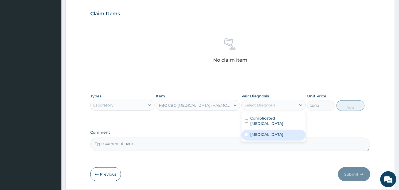
click at [250, 130] on div "Sepsis" at bounding box center [274, 135] width 64 height 11
checkbox input "true"
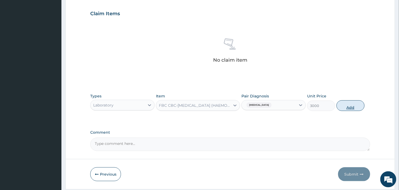
click at [348, 109] on button "Add" at bounding box center [351, 105] width 28 height 11
type input "0"
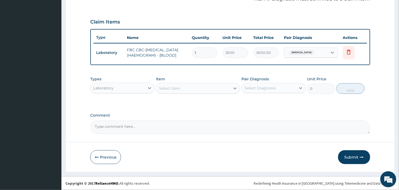
scroll to position [172, 0]
click at [186, 87] on div "Select Item" at bounding box center [193, 88] width 74 height 9
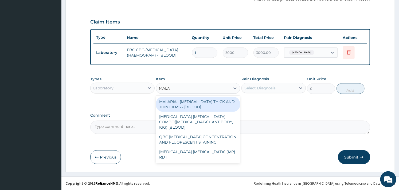
type input "MALAR"
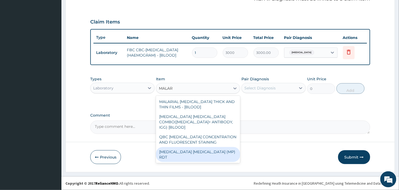
click at [205, 150] on div "MALARIA PARASITE (MP) RDT" at bounding box center [198, 154] width 84 height 15
type input "1500"
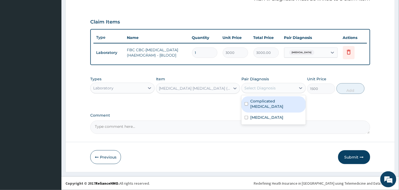
click at [270, 91] on div "Select Diagnosis" at bounding box center [260, 88] width 31 height 5
click at [259, 100] on label "Complicated malaria" at bounding box center [276, 104] width 52 height 11
checkbox input "true"
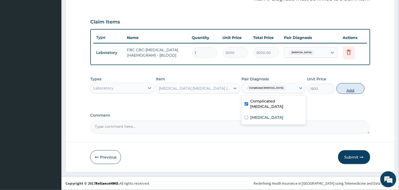
click at [340, 88] on button "Add" at bounding box center [351, 88] width 28 height 11
type input "0"
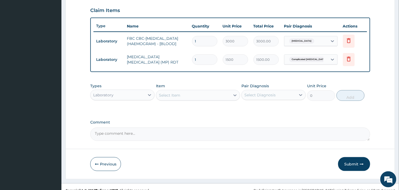
scroll to position [191, 0]
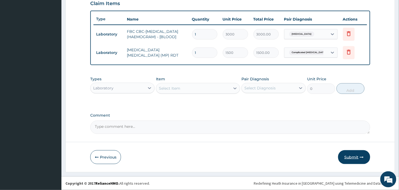
click at [353, 156] on button "Submit" at bounding box center [354, 157] width 32 height 14
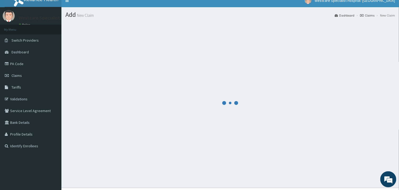
scroll to position [0, 0]
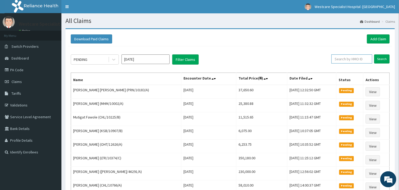
click at [343, 58] on input "text" at bounding box center [352, 59] width 41 height 9
click at [343, 58] on input "CHL/11473/C" at bounding box center [343, 59] width 37 height 9
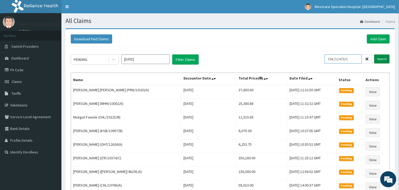
type input "CHL/11473/C"
click at [386, 58] on input "Search" at bounding box center [382, 59] width 16 height 9
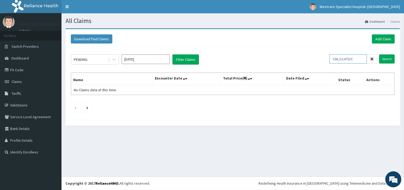
click at [335, 58] on input "CHL/11473/C" at bounding box center [347, 59] width 37 height 9
click at [354, 59] on input "CHL/11473/C" at bounding box center [347, 59] width 37 height 9
type input "CHL/11473/B"
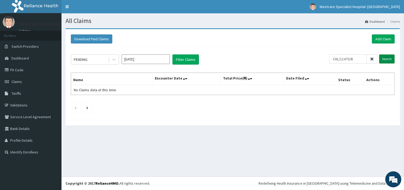
click at [384, 57] on input "Search" at bounding box center [387, 59] width 16 height 9
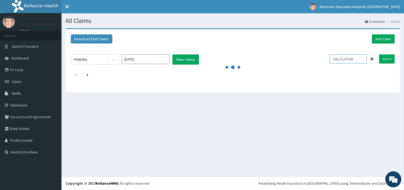
click at [336, 60] on input "CHL/11473/B" at bounding box center [347, 59] width 37 height 9
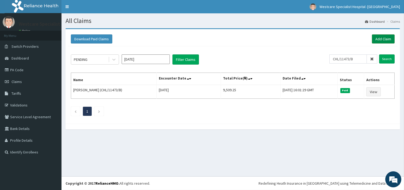
click at [376, 41] on link "Add Claim" at bounding box center [383, 38] width 23 height 9
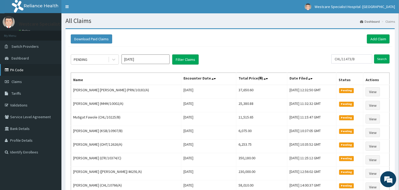
click at [23, 73] on link "PA Code" at bounding box center [30, 70] width 61 height 12
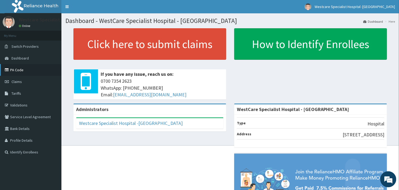
click at [21, 73] on link "PA Code" at bounding box center [30, 70] width 61 height 12
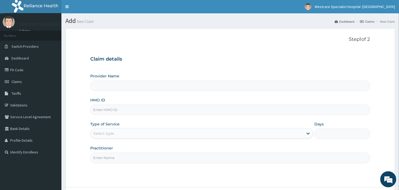
type input "WestCare Specialist Hospital - [GEOGRAPHIC_DATA]"
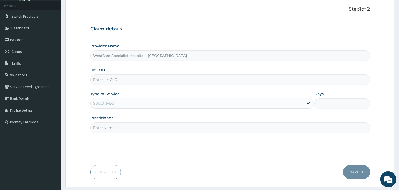
scroll to position [16, 0]
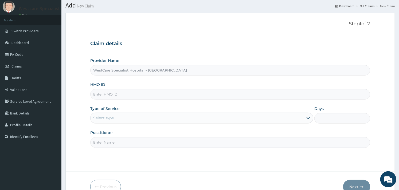
click at [112, 96] on input "HMO ID" at bounding box center [230, 94] width 280 height 10
paste input "CHL/11473/B"
type input "CHL/11473/B"
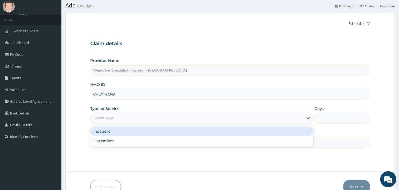
click at [131, 115] on div "Select type" at bounding box center [197, 118] width 213 height 9
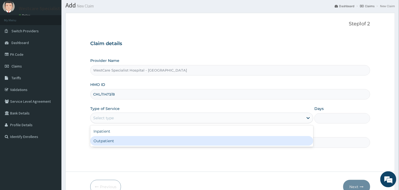
click at [120, 138] on div "Outpatient" at bounding box center [201, 141] width 223 height 10
type input "1"
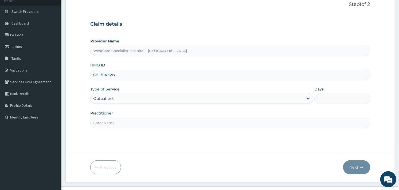
scroll to position [45, 0]
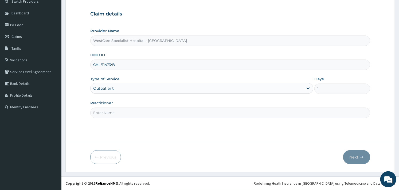
click at [127, 115] on input "Practitioner" at bounding box center [230, 113] width 280 height 10
type input "OBIDEYI"
click at [354, 153] on button "Next" at bounding box center [356, 157] width 27 height 14
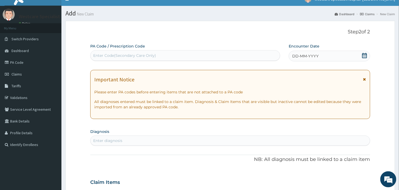
scroll to position [0, 0]
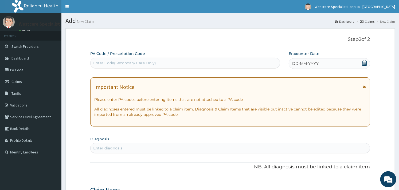
click at [138, 64] on div "Enter Code(Secondary Care Only)" at bounding box center [124, 62] width 63 height 5
paste input "PA/1ABD56"
type input "PA/1ABD56"
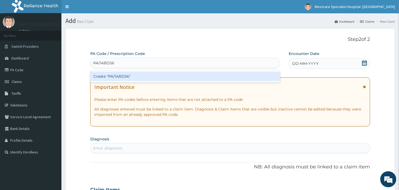
click at [135, 76] on div "Create "PA/1ABD56"" at bounding box center [185, 77] width 190 height 10
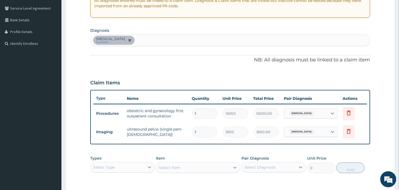
scroll to position [98, 0]
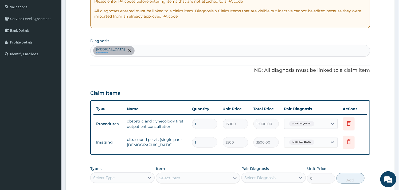
click at [169, 48] on div "Abnormal uterine bleeding confirmed" at bounding box center [230, 50] width 279 height 11
type input "malaria"
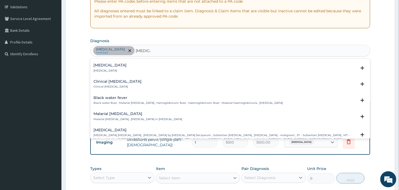
scroll to position [208, 0]
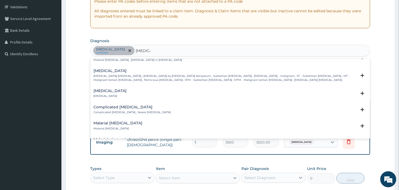
click at [111, 111] on p "Complicated malaria , Severe malaria" at bounding box center [132, 113] width 77 height 4
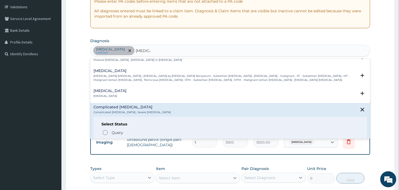
click at [105, 139] on icon "status option filled" at bounding box center [105, 142] width 6 height 6
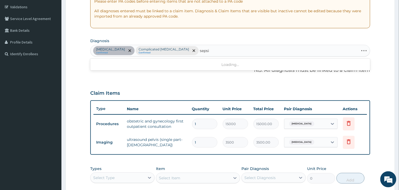
type input "sepsis"
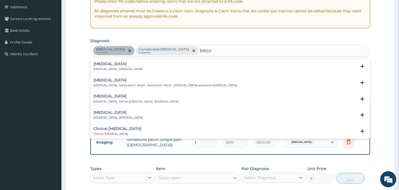
click at [103, 65] on h4 "Sepsis" at bounding box center [118, 64] width 49 height 4
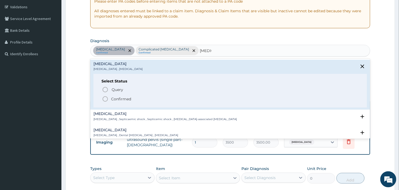
click at [103, 97] on icon "status option filled" at bounding box center [105, 99] width 6 height 6
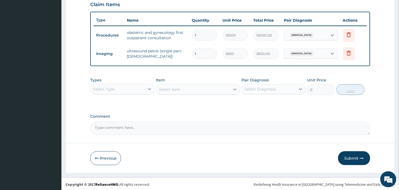
scroll to position [188, 0]
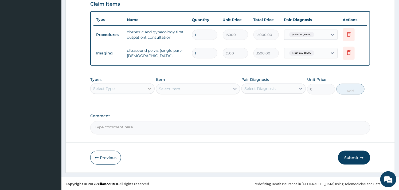
click at [148, 89] on icon at bounding box center [149, 88] width 5 height 5
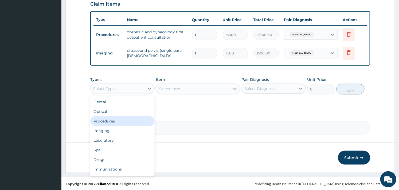
click at [120, 120] on div "Procedures" at bounding box center [122, 122] width 64 height 10
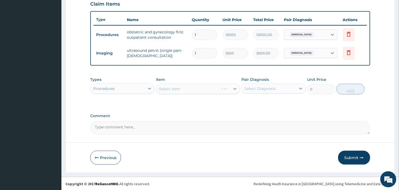
scroll to position [128, 0]
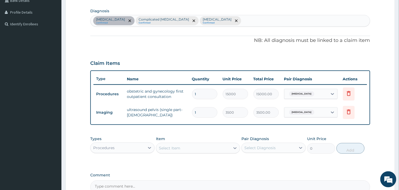
click at [203, 152] on div "Select Item" at bounding box center [193, 148] width 74 height 9
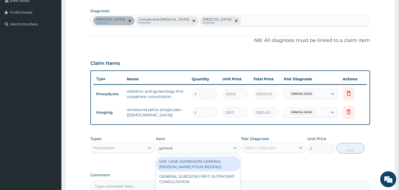
type input "general p"
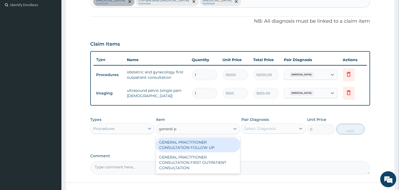
scroll to position [158, 0]
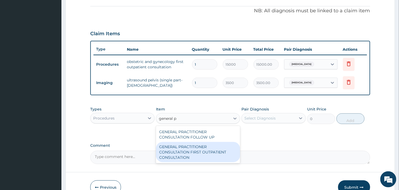
click at [205, 150] on div "GENERAL PRACTITIONER CONSULTATION FIRST OUTPATIENT CONSULTATION" at bounding box center [198, 152] width 84 height 20
type input "3000"
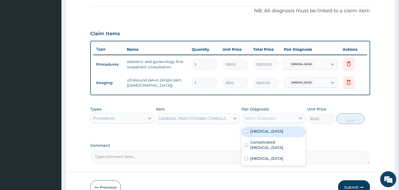
click at [257, 117] on div "Select Diagnosis" at bounding box center [260, 118] width 31 height 5
click at [253, 127] on div "Abnormal uterine bleeding" at bounding box center [274, 132] width 64 height 11
checkbox input "true"
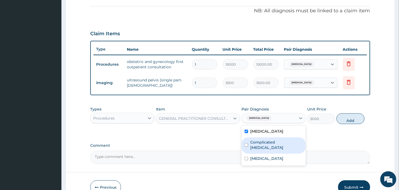
click at [251, 143] on label "Complicated malaria" at bounding box center [276, 145] width 52 height 11
checkbox input "true"
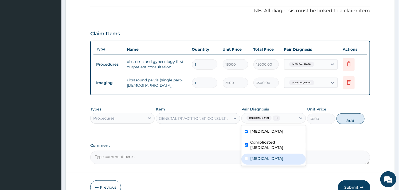
click at [253, 156] on label "Sepsis" at bounding box center [266, 158] width 33 height 5
checkbox input "true"
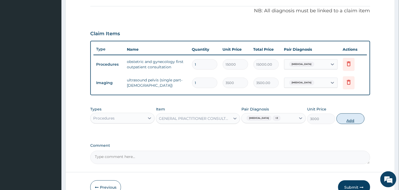
click at [343, 119] on button "Add" at bounding box center [351, 119] width 28 height 11
type input "0"
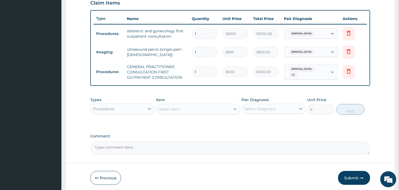
scroll to position [209, 0]
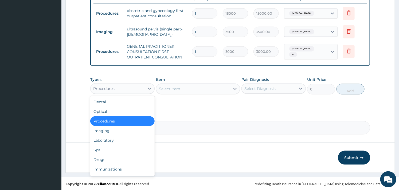
click at [145, 86] on div "Procedures" at bounding box center [118, 88] width 54 height 9
click at [120, 140] on div "Laboratory" at bounding box center [122, 141] width 64 height 10
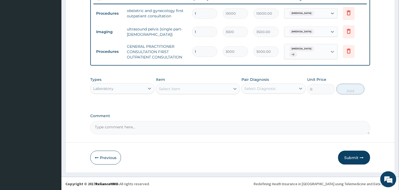
click at [191, 85] on div "Select Item" at bounding box center [193, 89] width 74 height 9
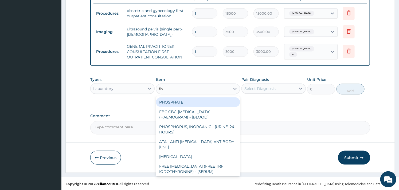
type input "fbc"
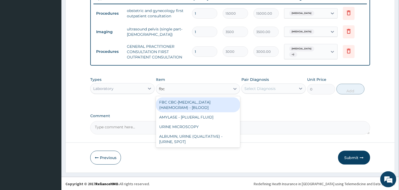
click at [187, 103] on div "FBC CBC-COMPLETE BLOOD COUNT (HAEMOGRAM) - [BLOOD]" at bounding box center [198, 105] width 84 height 15
type input "3000"
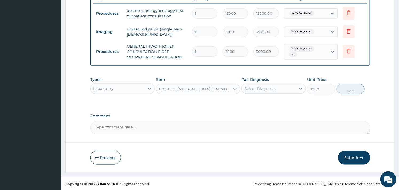
click at [265, 90] on div "Select Diagnosis" at bounding box center [260, 88] width 31 height 5
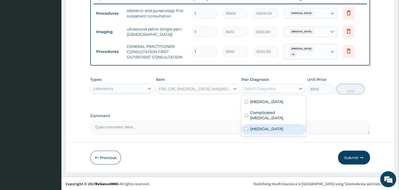
click at [250, 126] on label "Sepsis" at bounding box center [266, 128] width 33 height 5
checkbox input "true"
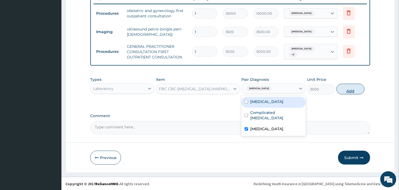
click at [354, 89] on button "Add" at bounding box center [351, 89] width 28 height 11
type input "0"
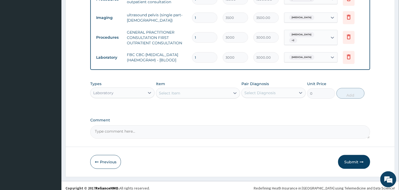
scroll to position [230, 0]
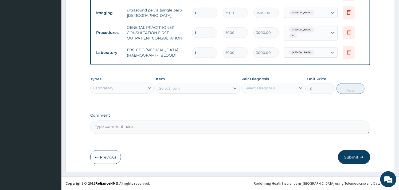
click at [202, 83] on div "Select Item" at bounding box center [198, 88] width 84 height 11
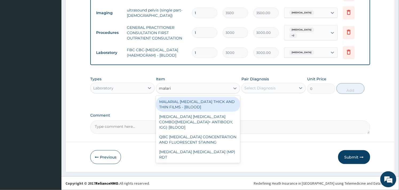
type input "malaria"
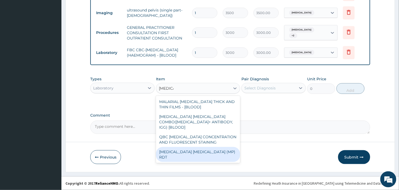
click at [208, 150] on div "MALARIA PARASITE (MP) RDT" at bounding box center [198, 154] width 84 height 15
type input "1500"
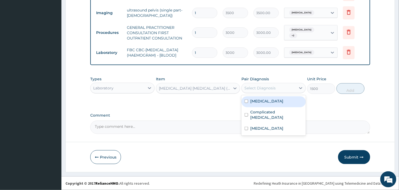
click at [287, 88] on div "Select Diagnosis" at bounding box center [269, 88] width 54 height 9
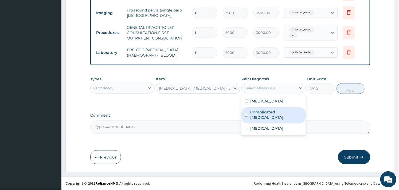
click at [255, 111] on label "Complicated malaria" at bounding box center [276, 115] width 52 height 11
checkbox input "true"
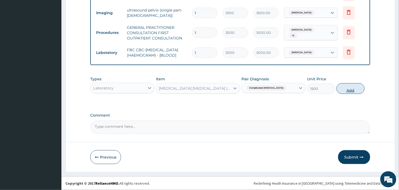
click at [344, 91] on button "Add" at bounding box center [351, 88] width 28 height 11
type input "0"
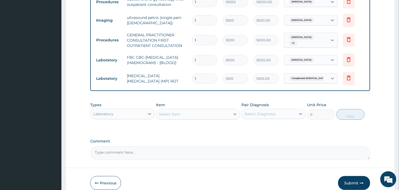
scroll to position [249, 0]
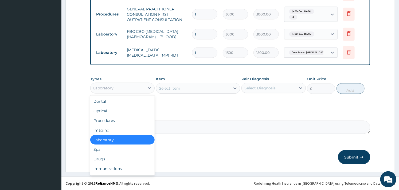
click at [144, 86] on div "Laboratory" at bounding box center [118, 88] width 54 height 9
click at [105, 155] on div "Drugs" at bounding box center [122, 159] width 64 height 10
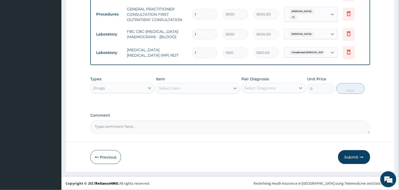
click at [202, 87] on div "Select Item" at bounding box center [193, 88] width 74 height 9
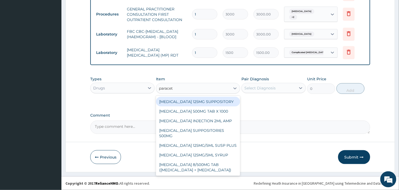
type input "paraceta"
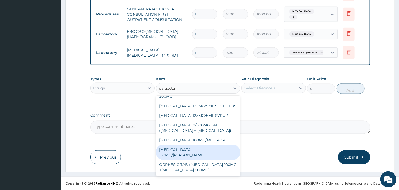
scroll to position [0, 0]
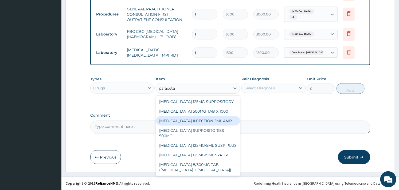
click at [203, 124] on div "[MEDICAL_DATA] INJECTION 2ML AMP" at bounding box center [198, 121] width 84 height 10
type input "700"
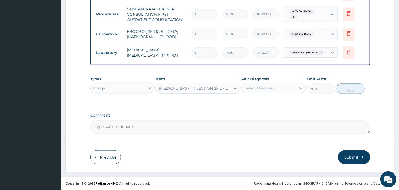
click at [269, 84] on div "Select Diagnosis" at bounding box center [269, 88] width 54 height 9
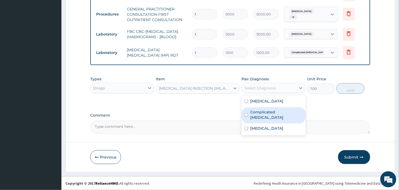
click at [255, 110] on label "Complicated [MEDICAL_DATA]" at bounding box center [276, 115] width 52 height 11
checkbox input "true"
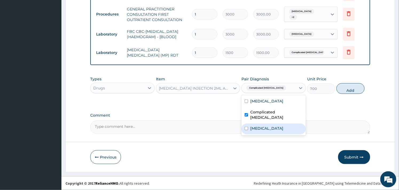
click at [249, 124] on div "Sepsis" at bounding box center [274, 129] width 64 height 11
checkbox input "true"
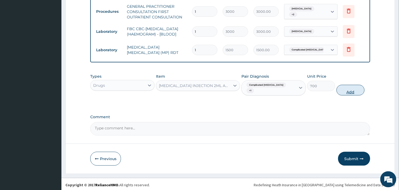
click at [350, 88] on button "Add" at bounding box center [351, 90] width 28 height 11
type input "0"
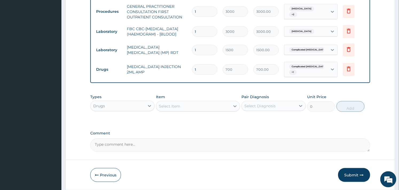
click at [200, 109] on div "Select Item" at bounding box center [193, 106] width 74 height 9
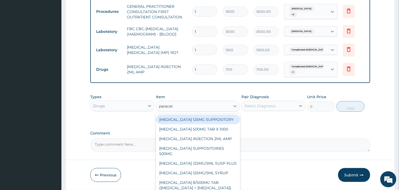
type input "paraceta"
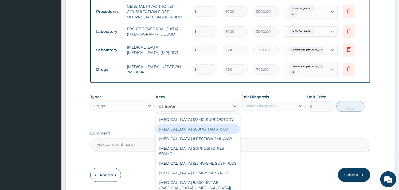
click at [201, 128] on div "[MEDICAL_DATA] 500MG TAB X 1000" at bounding box center [198, 130] width 84 height 10
type input "11.02499961853027"
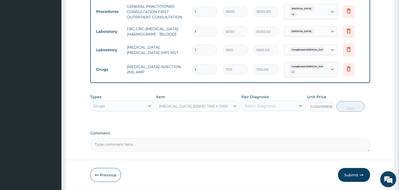
click at [265, 103] on div "Select Diagnosis" at bounding box center [274, 106] width 64 height 10
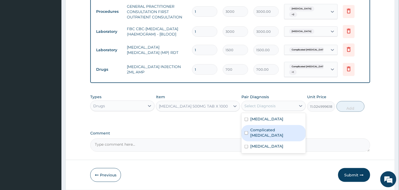
click at [249, 135] on div "Complicated [MEDICAL_DATA]" at bounding box center [274, 133] width 64 height 16
checkbox input "true"
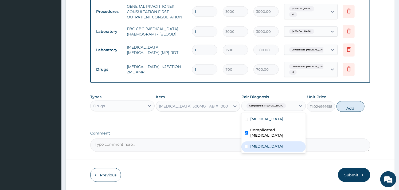
click at [245, 145] on input "checkbox" at bounding box center [246, 146] width 3 height 3
checkbox input "true"
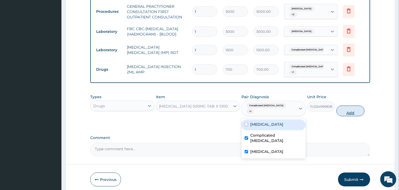
click at [344, 109] on button "Add" at bounding box center [351, 111] width 28 height 11
type input "0"
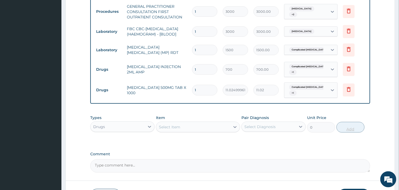
type input "18"
type input "198.45"
type input "18"
click at [201, 131] on div "Select Item" at bounding box center [193, 127] width 74 height 9
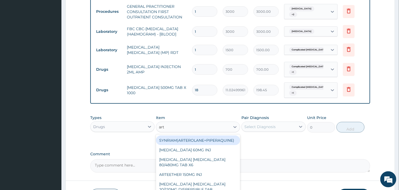
type input "arte"
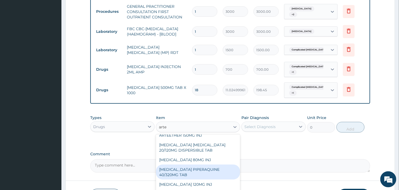
scroll to position [39, 0]
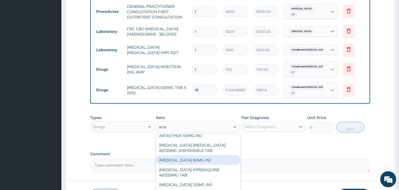
click at [196, 164] on div "[MEDICAL_DATA] 80MG INJ" at bounding box center [198, 161] width 84 height 10
type input "1400"
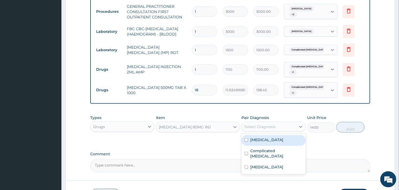
click at [277, 128] on div "Select Diagnosis" at bounding box center [269, 127] width 54 height 9
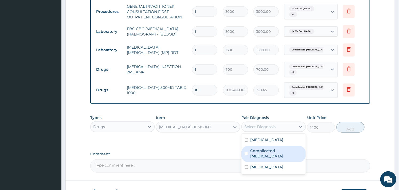
click at [254, 152] on label "Complicated [MEDICAL_DATA]" at bounding box center [276, 153] width 52 height 11
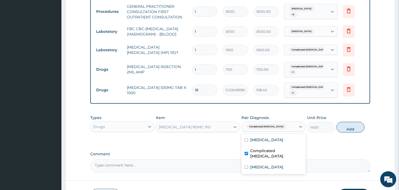
checkbox input "true"
click at [350, 126] on button "Add" at bounding box center [351, 127] width 28 height 11
type input "0"
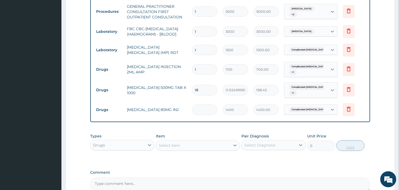
type input "0.00"
type input "2"
type input "2800.00"
type input "0.00"
type input "4"
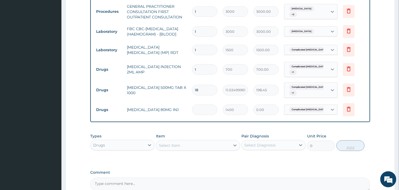
type input "5600.00"
type input "4"
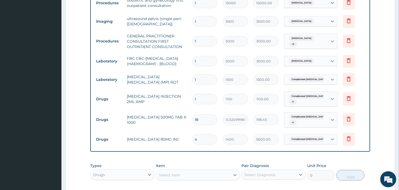
scroll to position [309, 0]
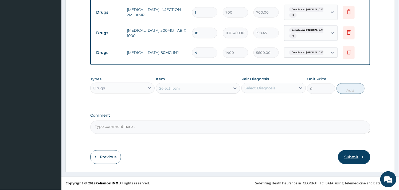
click at [355, 154] on button "Submit" at bounding box center [354, 157] width 32 height 14
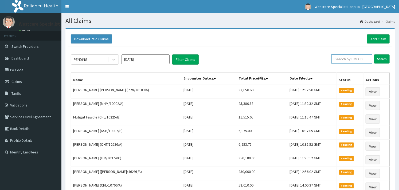
click at [339, 59] on input "text" at bounding box center [352, 59] width 41 height 9
click at [339, 59] on input "CHL/11471/A" at bounding box center [343, 59] width 37 height 9
type input "CHL/11471/A"
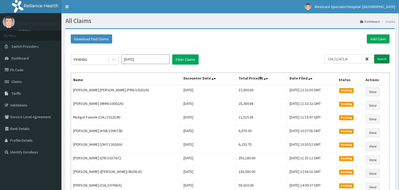
click at [385, 61] on input "Search" at bounding box center [382, 59] width 16 height 9
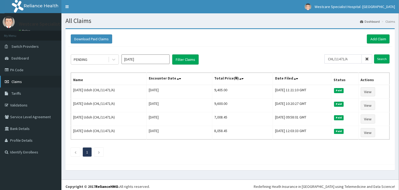
click at [25, 77] on link "Claims" at bounding box center [30, 82] width 61 height 12
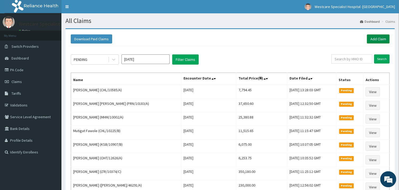
click at [375, 37] on link "Add Claim" at bounding box center [378, 38] width 23 height 9
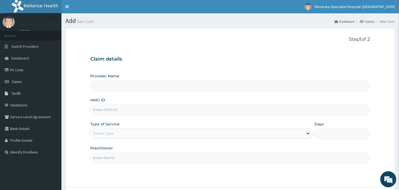
type input "WestCare Specialist Hospital - [GEOGRAPHIC_DATA]"
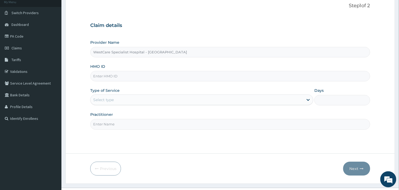
scroll to position [45, 0]
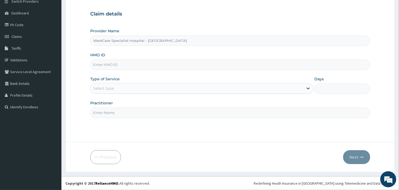
click at [121, 67] on input "HMO ID" at bounding box center [230, 65] width 280 height 10
paste input "CHL/11471/A"
type input "CHL/11471/A"
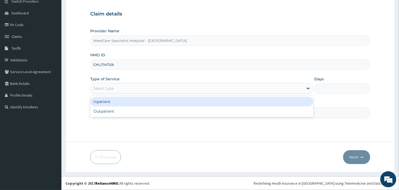
click at [119, 89] on div "Select type" at bounding box center [197, 88] width 213 height 9
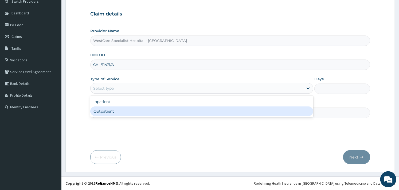
click at [109, 107] on div "Outpatient" at bounding box center [201, 112] width 223 height 10
type input "1"
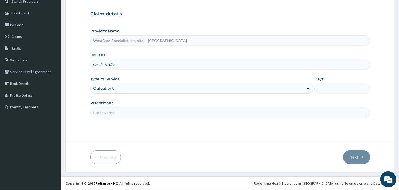
click at [103, 107] on div "Practitioner" at bounding box center [230, 109] width 280 height 18
click at [105, 119] on div "Step 1 of 2 Claim details Provider Name WestCare Specialist Hospital - Ejigbo H…" at bounding box center [230, 62] width 280 height 143
click at [109, 113] on input "Practitioner" at bounding box center [230, 113] width 280 height 10
type input "OBIDEYI"
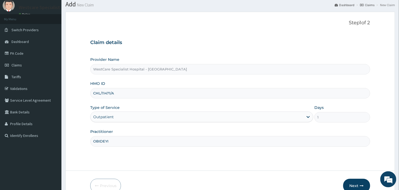
scroll to position [45, 0]
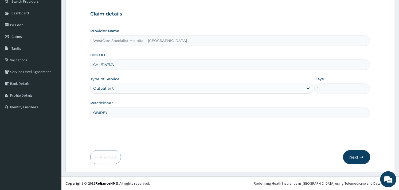
click at [355, 157] on button "Next" at bounding box center [356, 157] width 27 height 14
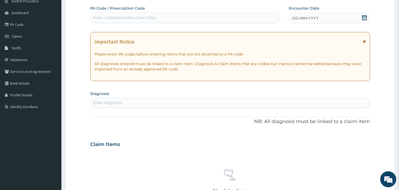
scroll to position [0, 0]
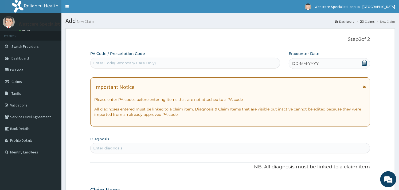
click at [367, 59] on div "DD-MM-YYYY" at bounding box center [330, 63] width 82 height 11
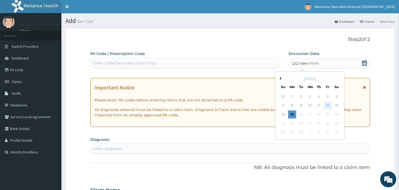
click at [330, 105] on div "12" at bounding box center [328, 106] width 8 height 8
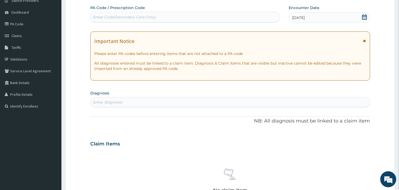
scroll to position [89, 0]
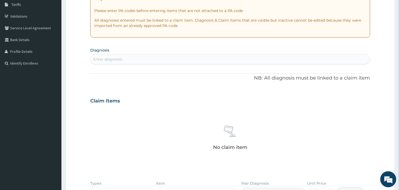
click at [125, 62] on div "Enter diagnosis" at bounding box center [230, 59] width 279 height 9
type input "MALARIA"
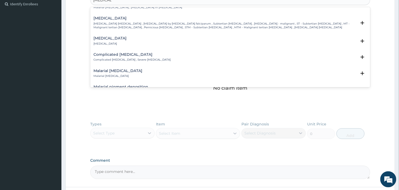
scroll to position [237, 0]
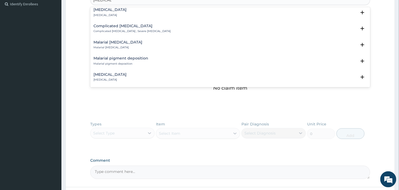
click at [119, 29] on p "Complicated malaria , Severe malaria" at bounding box center [132, 31] width 77 height 4
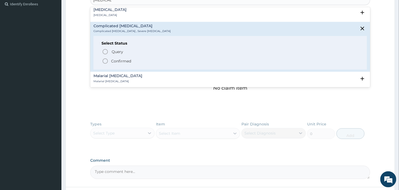
click at [106, 58] on icon "status option filled" at bounding box center [105, 61] width 6 height 6
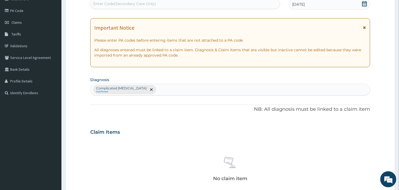
scroll to position [30, 0]
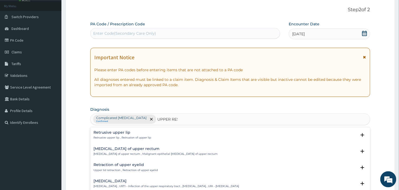
type input "UPPER RESP"
click at [135, 138] on p "Upper respiratory infection , URTI - Infection of the upper respiratory tract ,…" at bounding box center [167, 138] width 146 height 4
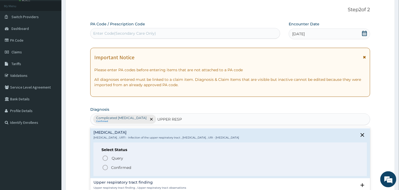
click at [106, 166] on icon "status option filled" at bounding box center [105, 168] width 6 height 6
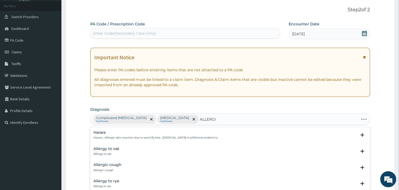
type input "ALLERGIC"
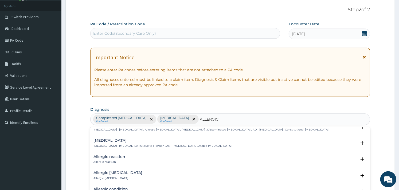
scroll to position [178, 0]
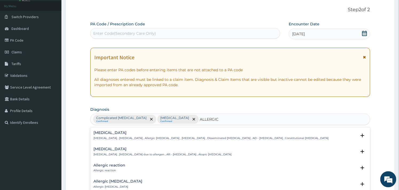
click at [109, 137] on p "Atopic dermatitis , Atopic eczema , Allergic eczema , Allergic dermatitis , Dis…" at bounding box center [211, 139] width 235 height 4
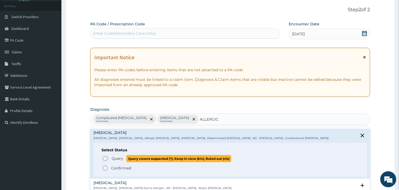
click at [104, 162] on span "Query Query covers suspected (?), Keep in view (kiv), Ruled out (r/o)" at bounding box center [230, 158] width 257 height 7
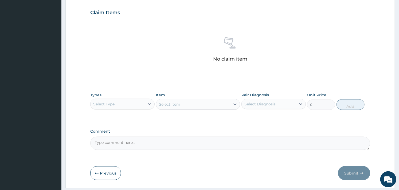
scroll to position [195, 0]
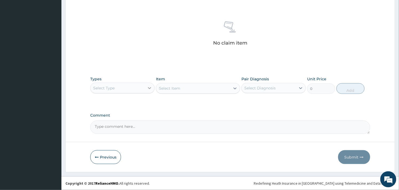
click at [146, 90] on div at bounding box center [150, 88] width 10 height 10
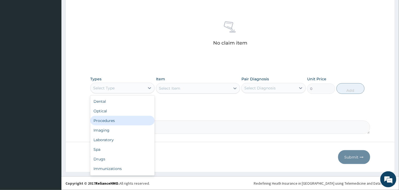
click at [123, 117] on div "Procedures" at bounding box center [122, 121] width 64 height 10
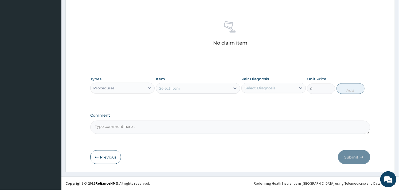
click at [224, 90] on div "Select Item" at bounding box center [193, 88] width 74 height 9
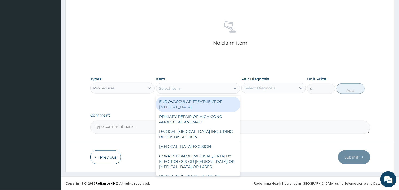
type input "F"
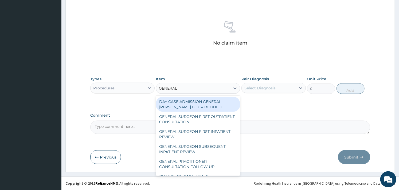
type input "GENERAL P"
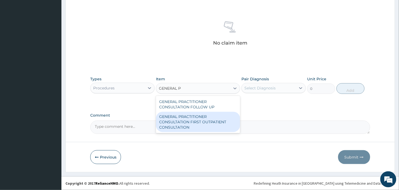
click at [218, 118] on div "GENERAL PRACTITIONER CONSULTATION FIRST OUTPATIENT CONSULTATION" at bounding box center [198, 122] width 84 height 20
type input "3000"
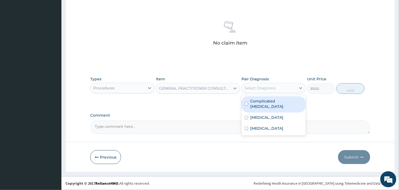
click at [268, 90] on div "Select Diagnosis" at bounding box center [260, 88] width 31 height 5
click at [249, 103] on div "Complicated malaria" at bounding box center [274, 104] width 64 height 16
checkbox input "true"
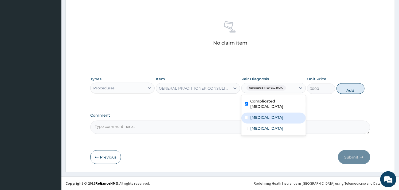
click at [249, 113] on div "Upper respiratory infection" at bounding box center [274, 118] width 64 height 11
checkbox input "true"
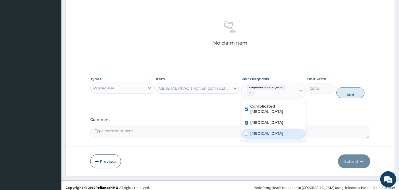
click at [252, 131] on label "Atopic dermatitis" at bounding box center [266, 133] width 33 height 5
checkbox input "true"
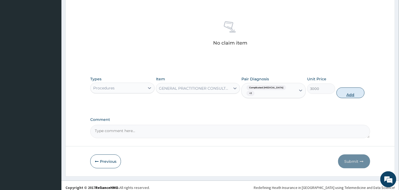
click at [348, 89] on button "Add" at bounding box center [351, 93] width 28 height 11
type input "0"
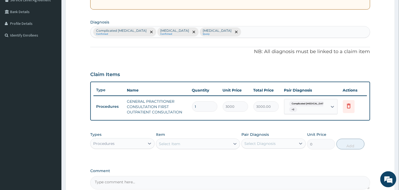
scroll to position [172, 0]
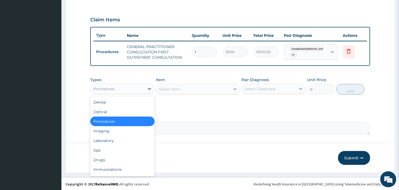
click at [147, 88] on icon at bounding box center [149, 88] width 5 height 5
click at [119, 141] on div "Laboratory" at bounding box center [122, 141] width 64 height 10
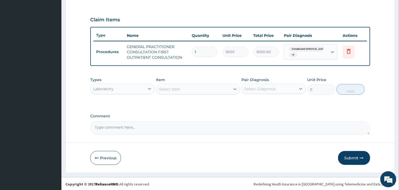
click at [189, 91] on div "Select Item" at bounding box center [193, 89] width 74 height 9
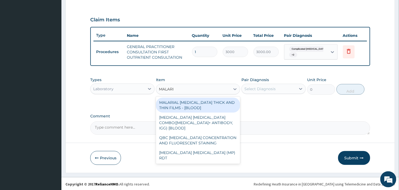
type input "MALARIA"
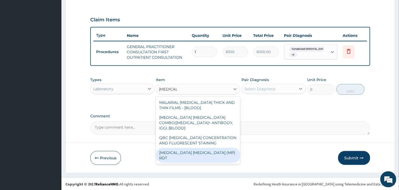
click at [203, 148] on div "MALARIA PARASITE (MP) RDT" at bounding box center [198, 155] width 84 height 15
type input "1500"
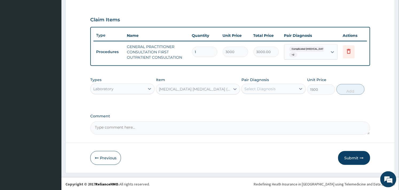
click at [266, 85] on div "Select Diagnosis" at bounding box center [269, 89] width 54 height 9
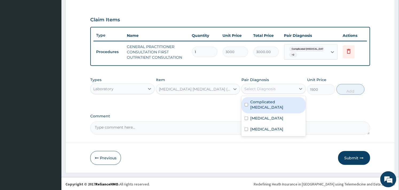
click at [248, 104] on div "Complicated malaria" at bounding box center [274, 105] width 64 height 16
checkbox input "true"
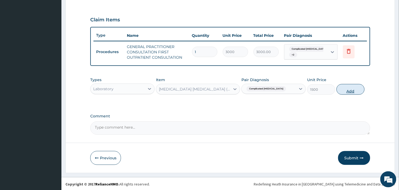
click at [354, 87] on button "Add" at bounding box center [351, 89] width 28 height 11
type input "0"
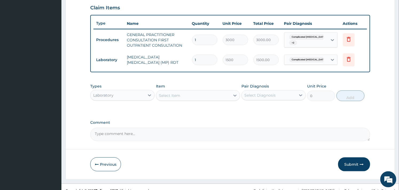
scroll to position [191, 0]
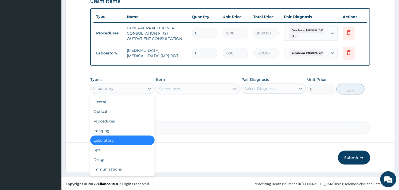
click at [140, 88] on div "Laboratory" at bounding box center [118, 88] width 54 height 9
click at [111, 155] on div "Drugs" at bounding box center [122, 160] width 64 height 10
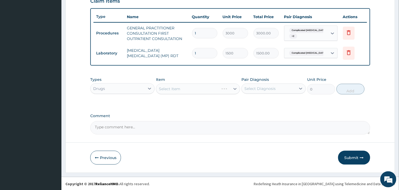
scroll to position [161, 0]
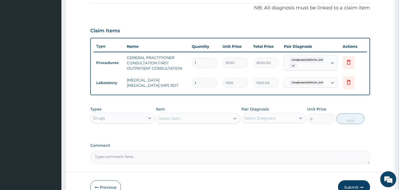
click at [202, 121] on div "Select Item" at bounding box center [193, 118] width 74 height 9
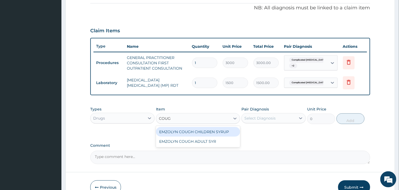
type input "COUGH"
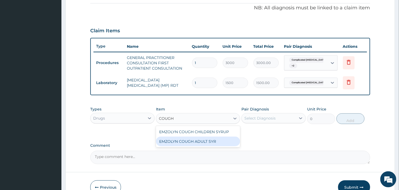
click at [200, 140] on div "EMZOLYN COUGH ADULT SYR" at bounding box center [198, 142] width 84 height 10
type input "735"
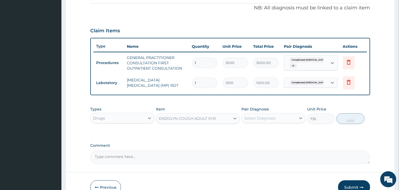
click at [268, 113] on div "Select Diagnosis" at bounding box center [274, 118] width 64 height 10
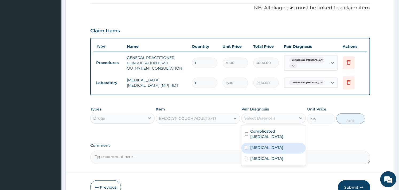
click at [248, 146] on input "checkbox" at bounding box center [246, 147] width 3 height 3
checkbox input "true"
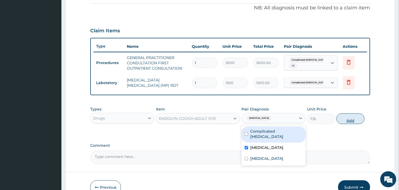
click at [349, 118] on button "Add" at bounding box center [351, 119] width 28 height 11
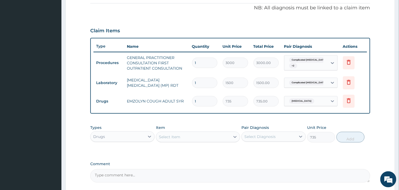
type input "0"
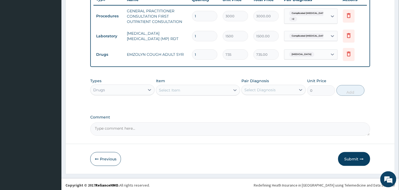
scroll to position [209, 0]
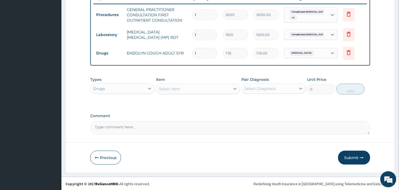
click at [180, 90] on div "Select Item" at bounding box center [169, 88] width 21 height 5
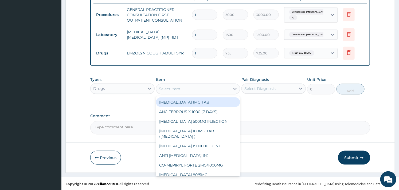
type input "H"
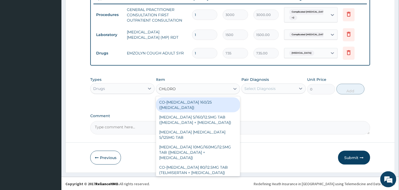
type input "CHLOROQ"
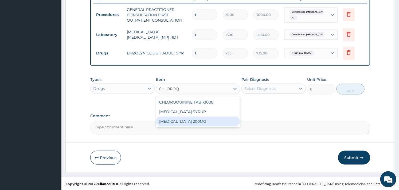
click at [189, 119] on div "HYDROXYCHLOROQUINE 200MG" at bounding box center [198, 122] width 84 height 10
type input "154.3500061035156"
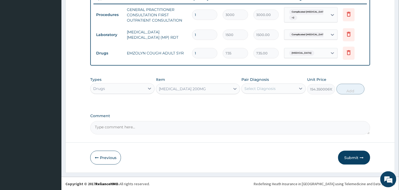
click at [264, 91] on div "Select Diagnosis" at bounding box center [269, 88] width 54 height 9
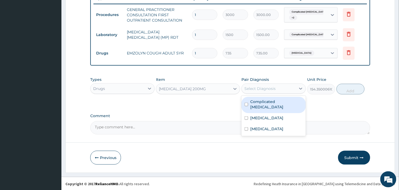
click at [249, 102] on div "Complicated malaria" at bounding box center [274, 105] width 64 height 16
checkbox input "true"
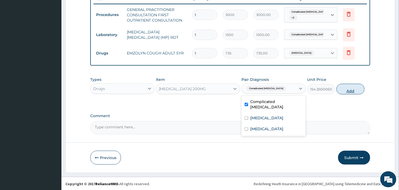
click at [343, 90] on button "Add" at bounding box center [351, 89] width 28 height 11
type input "0"
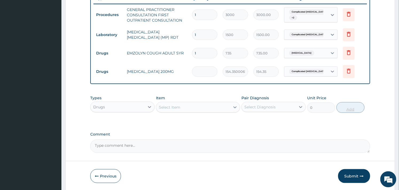
type input "0.00"
type input "3"
type input "463.05"
type input "3"
click at [208, 105] on div "Select Item" at bounding box center [193, 107] width 74 height 9
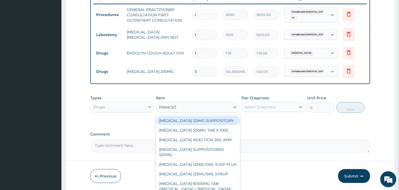
type input "PARACETA"
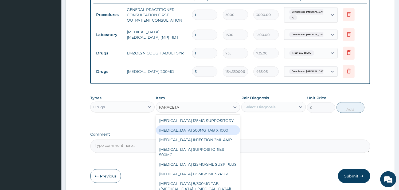
click at [211, 129] on div "PARACETAMOL 500MG TAB X 1000" at bounding box center [198, 131] width 84 height 10
type input "11.02499961853027"
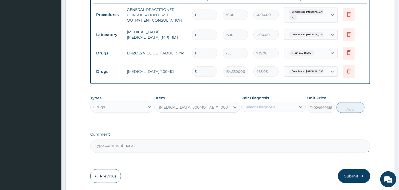
click at [282, 107] on div "Select Diagnosis" at bounding box center [269, 107] width 54 height 9
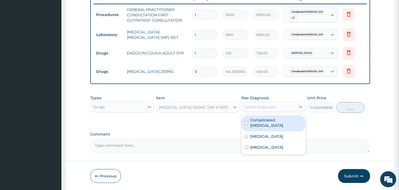
click at [248, 121] on input "checkbox" at bounding box center [246, 122] width 3 height 3
checkbox input "true"
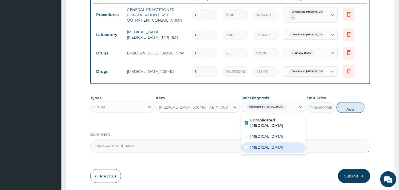
click at [249, 143] on div "Atopic dermatitis" at bounding box center [274, 148] width 64 height 11
checkbox input "true"
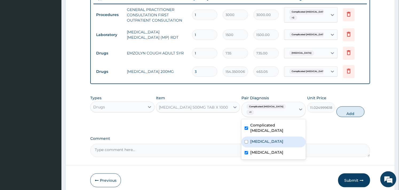
click at [250, 137] on div "Upper respiratory infection" at bounding box center [274, 142] width 64 height 11
checkbox input "true"
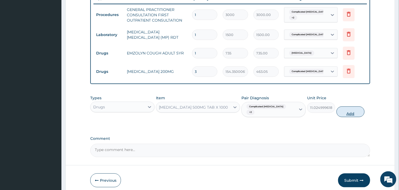
click at [353, 108] on button "Add" at bounding box center [351, 112] width 28 height 11
type input "0"
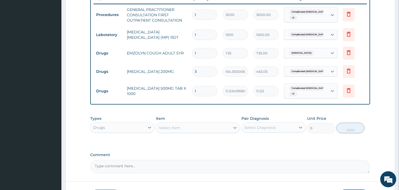
type input "18"
type input "198.45"
type input "18"
click at [207, 130] on div "Select Item" at bounding box center [193, 128] width 74 height 9
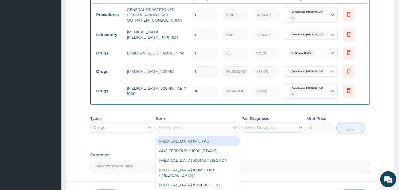
click at [207, 130] on div "Select Item" at bounding box center [193, 128] width 74 height 9
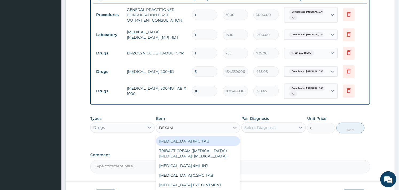
type input "DEXAME"
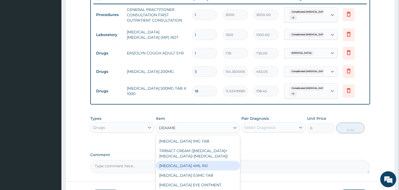
click at [210, 166] on div "DEXAMETHASONE 4ML INJ" at bounding box center [198, 166] width 84 height 10
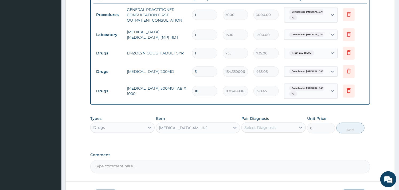
type input "700"
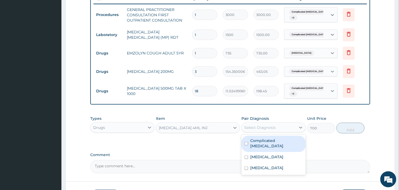
click at [268, 129] on div "Select Diagnosis" at bounding box center [260, 127] width 31 height 5
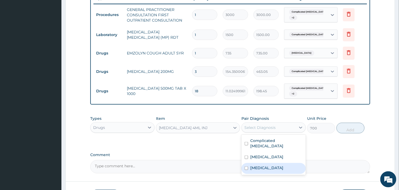
click at [250, 163] on div "Atopic dermatitis" at bounding box center [274, 168] width 64 height 11
checkbox input "true"
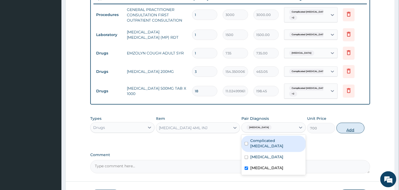
click at [354, 124] on button "Add" at bounding box center [351, 128] width 28 height 11
type input "0"
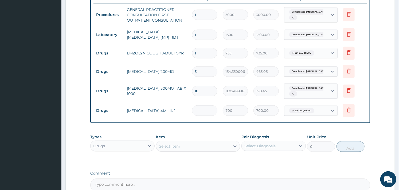
type input "0.00"
type input "3"
type input "2100.00"
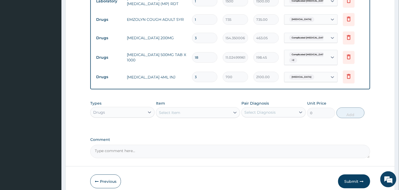
scroll to position [267, 0]
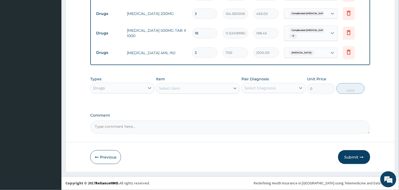
type input "3"
click at [348, 153] on button "Submit" at bounding box center [354, 157] width 32 height 14
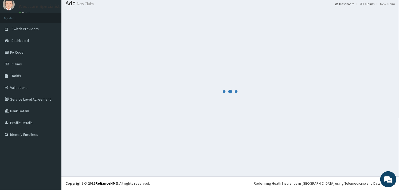
scroll to position [0, 0]
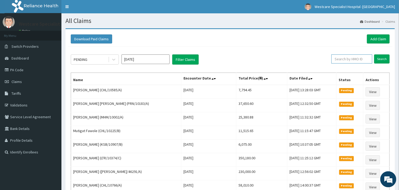
click at [341, 56] on input "text" at bounding box center [352, 59] width 41 height 9
type input "CHL/11471/A"
click at [376, 61] on input "Search" at bounding box center [382, 59] width 16 height 9
